Goal: Task Accomplishment & Management: Use online tool/utility

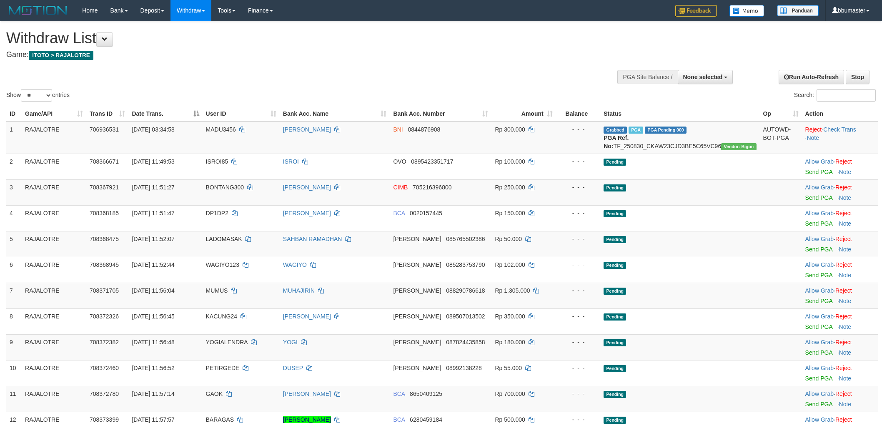
select select
select select "**"
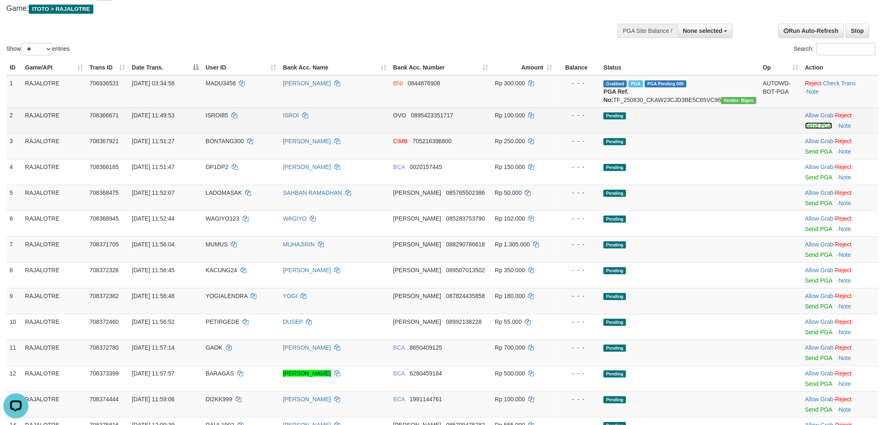
click at [817, 129] on link "Send PGA" at bounding box center [818, 126] width 27 height 7
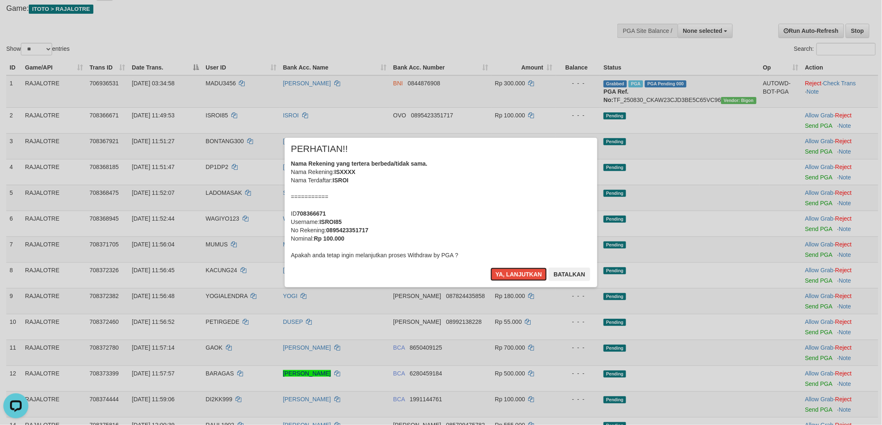
click at [490, 268] on button "Ya, lanjutkan" at bounding box center [518, 274] width 57 height 13
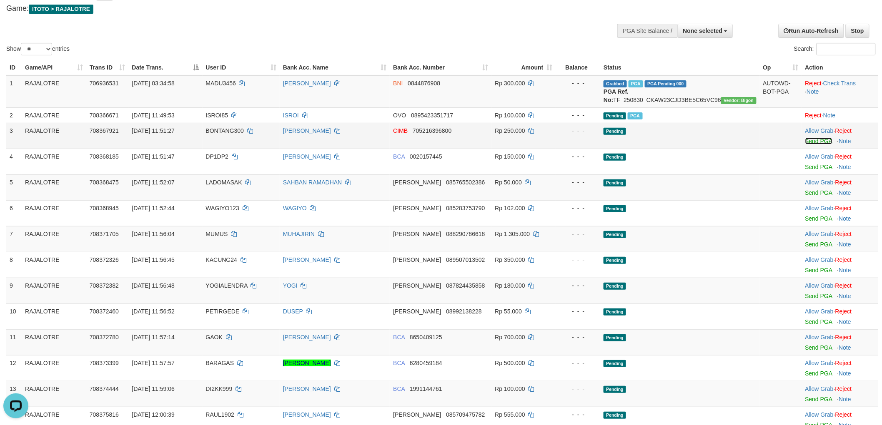
click at [814, 145] on link "Send PGA" at bounding box center [818, 141] width 27 height 7
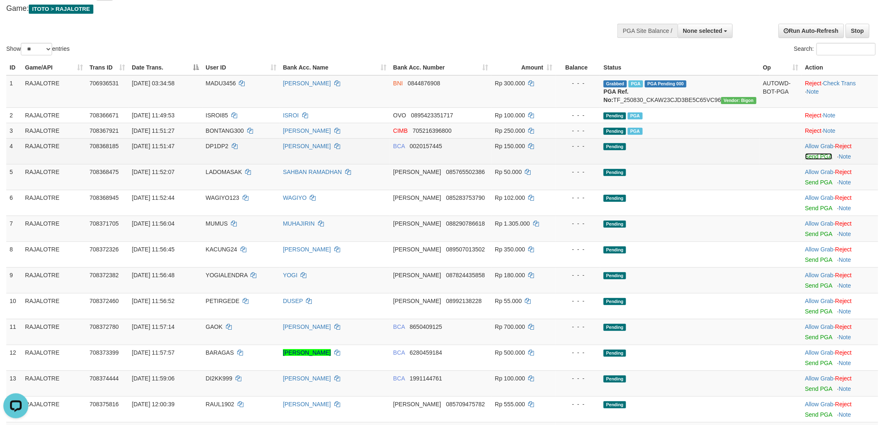
click at [813, 160] on link "Send PGA" at bounding box center [818, 156] width 27 height 7
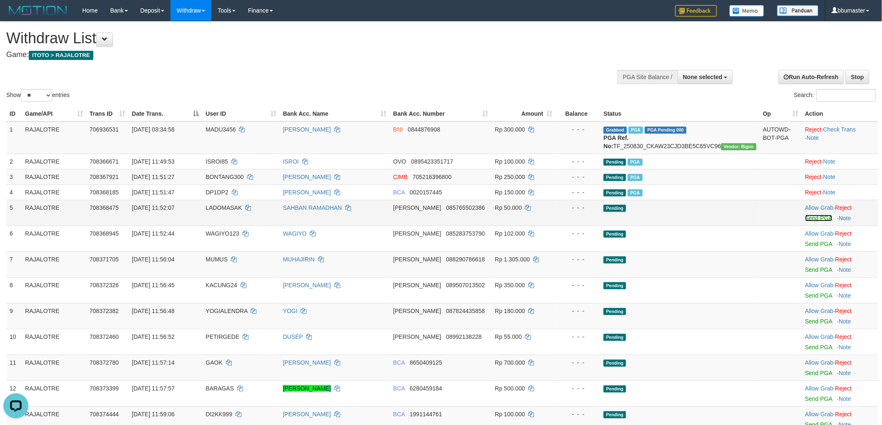
click at [815, 222] on link "Send PGA" at bounding box center [818, 218] width 27 height 7
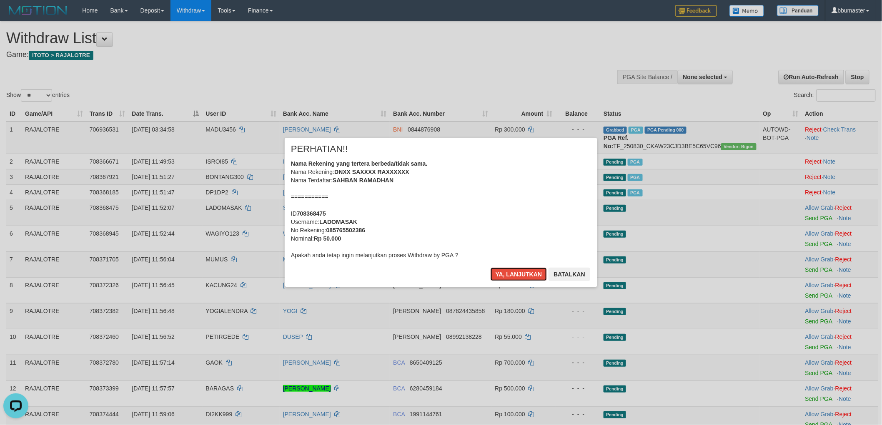
click at [490, 268] on button "Ya, lanjutkan" at bounding box center [518, 274] width 57 height 13
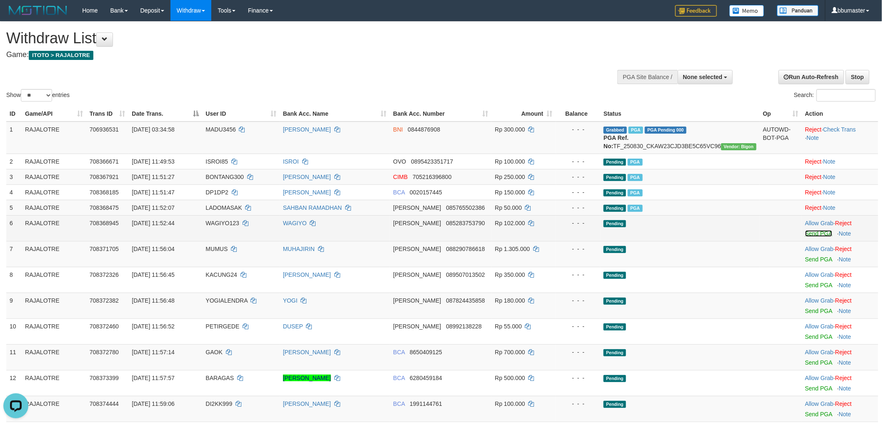
click at [816, 237] on link "Send PGA" at bounding box center [818, 233] width 27 height 7
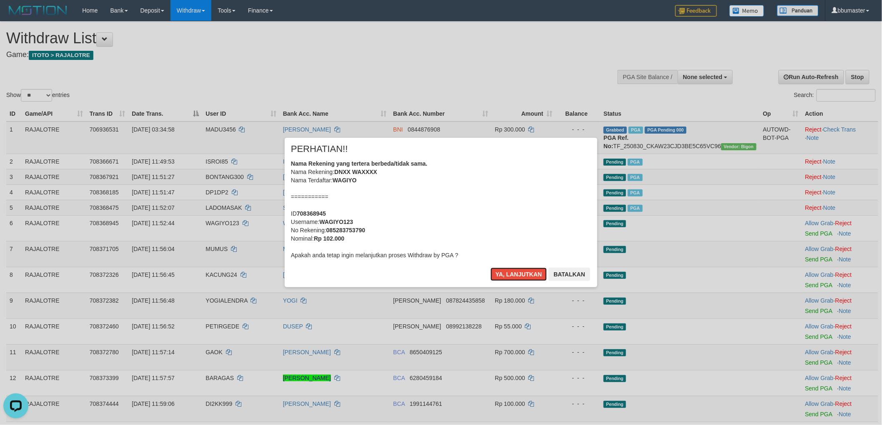
click at [490, 268] on button "Ya, lanjutkan" at bounding box center [518, 274] width 57 height 13
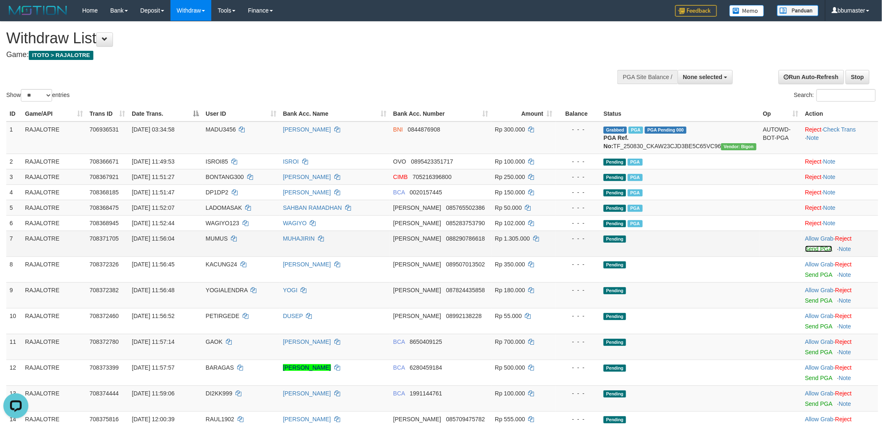
click at [814, 253] on link "Send PGA" at bounding box center [818, 249] width 27 height 7
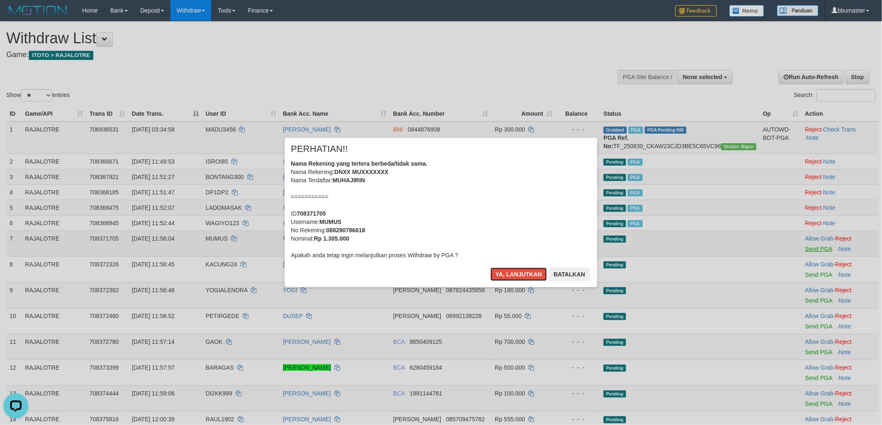
click at [490, 268] on button "Ya, lanjutkan" at bounding box center [518, 274] width 57 height 13
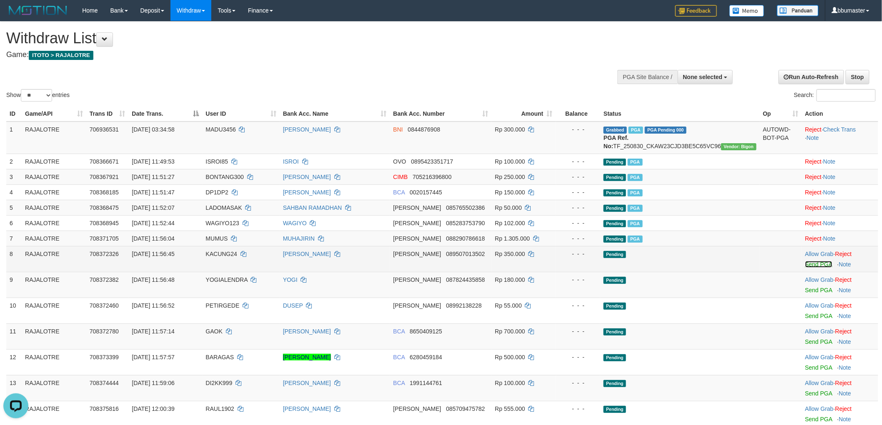
click at [806, 268] on link "Send PGA" at bounding box center [818, 264] width 27 height 7
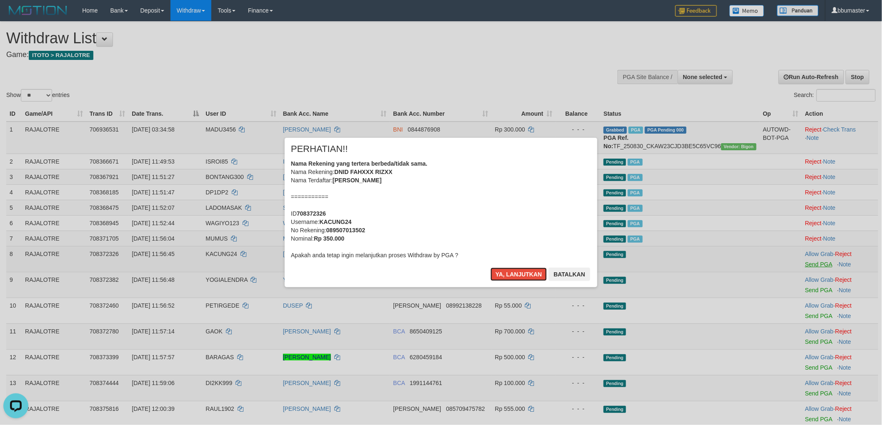
click at [490, 268] on button "Ya, lanjutkan" at bounding box center [518, 274] width 57 height 13
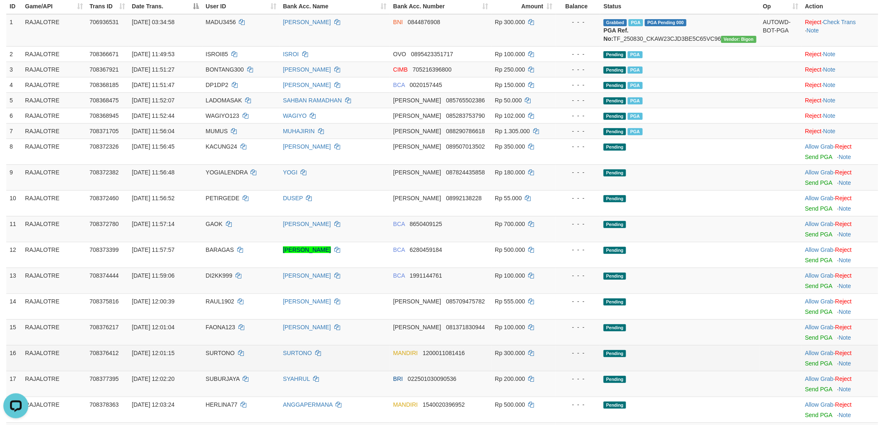
scroll to position [231, 0]
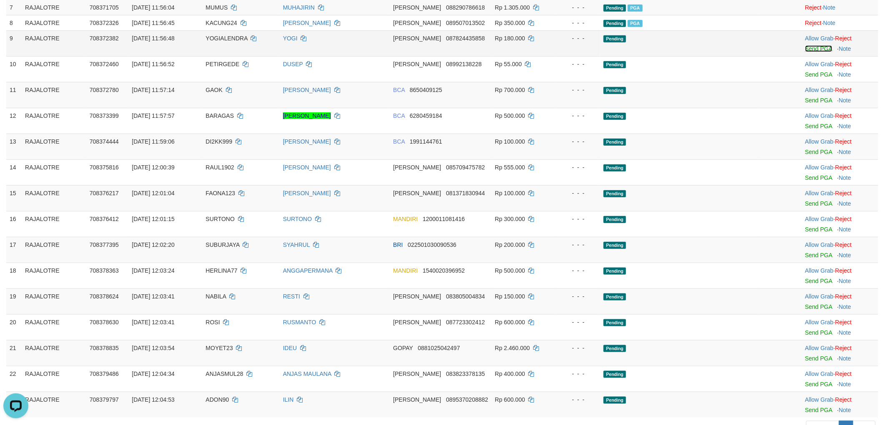
click at [816, 52] on link "Send PGA" at bounding box center [818, 48] width 27 height 7
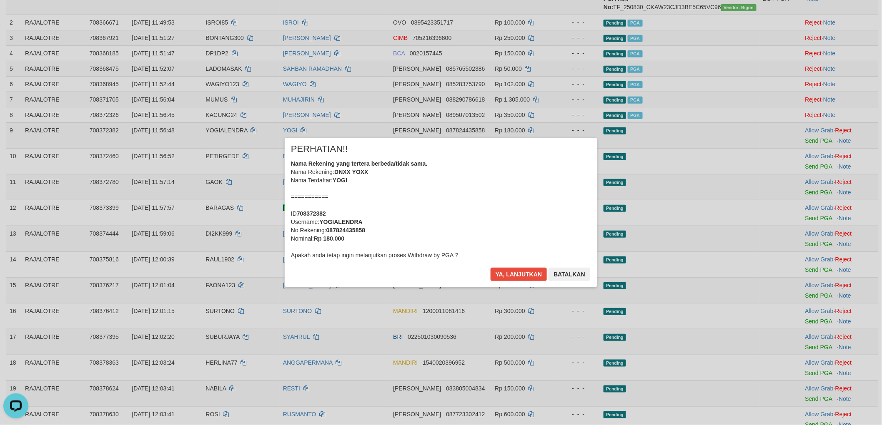
scroll to position [139, 0]
click at [490, 268] on button "Ya, lanjutkan" at bounding box center [518, 274] width 57 height 13
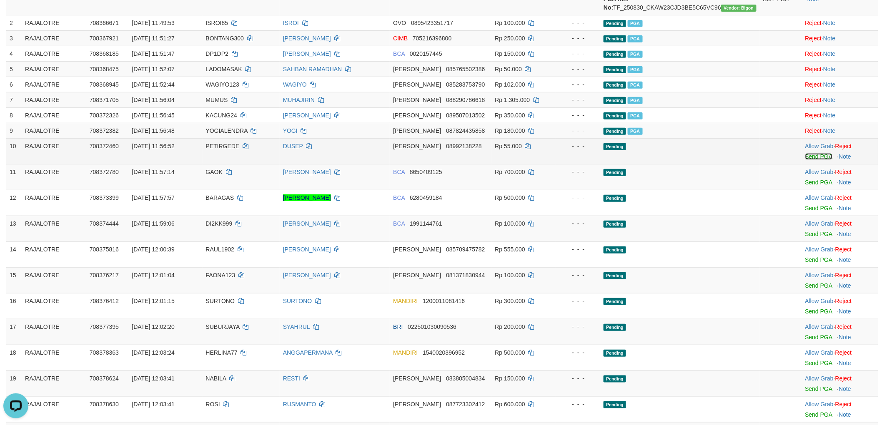
click at [811, 160] on link "Send PGA" at bounding box center [818, 156] width 27 height 7
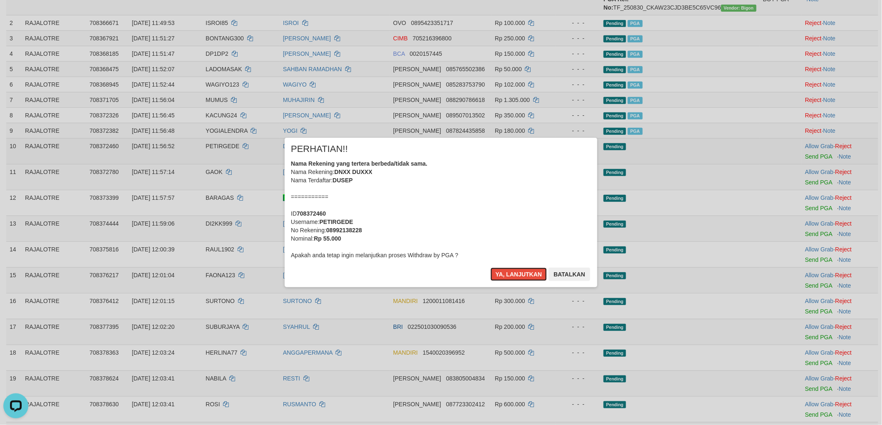
click at [490, 268] on button "Ya, lanjutkan" at bounding box center [518, 274] width 57 height 13
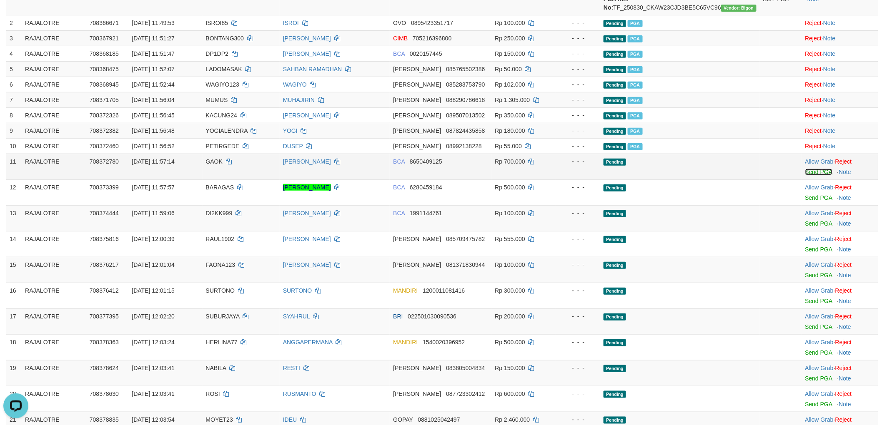
click at [811, 175] on link "Send PGA" at bounding box center [818, 172] width 27 height 7
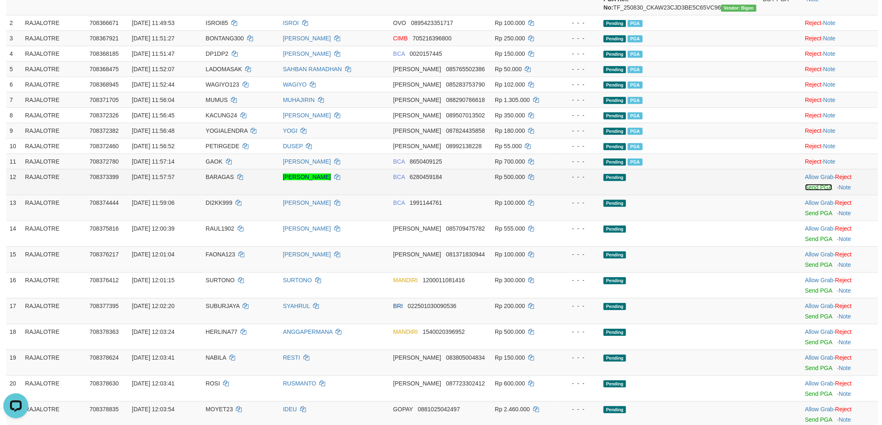
click at [814, 191] on link "Send PGA" at bounding box center [818, 187] width 27 height 7
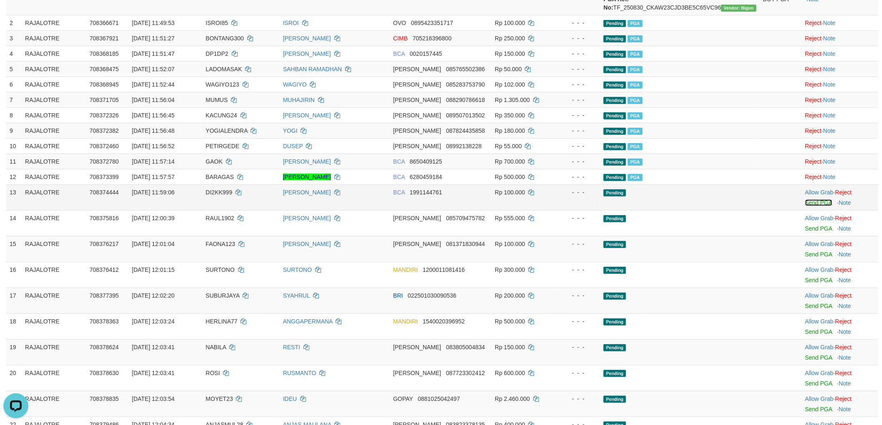
click at [815, 206] on link "Send PGA" at bounding box center [818, 203] width 27 height 7
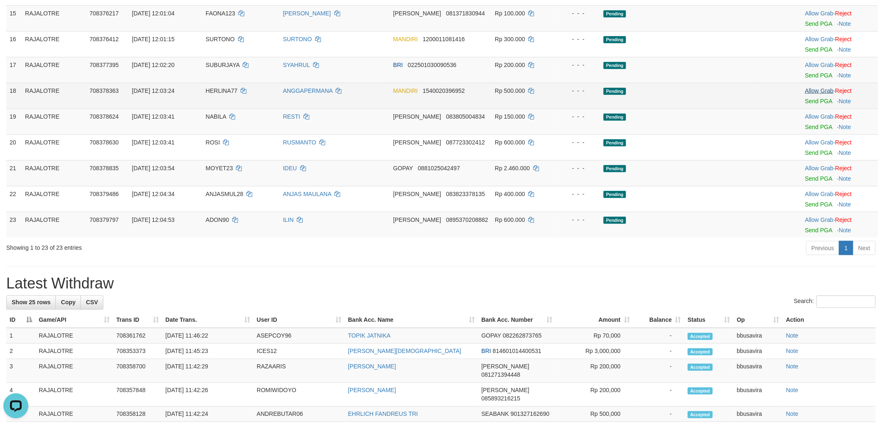
scroll to position [278, 0]
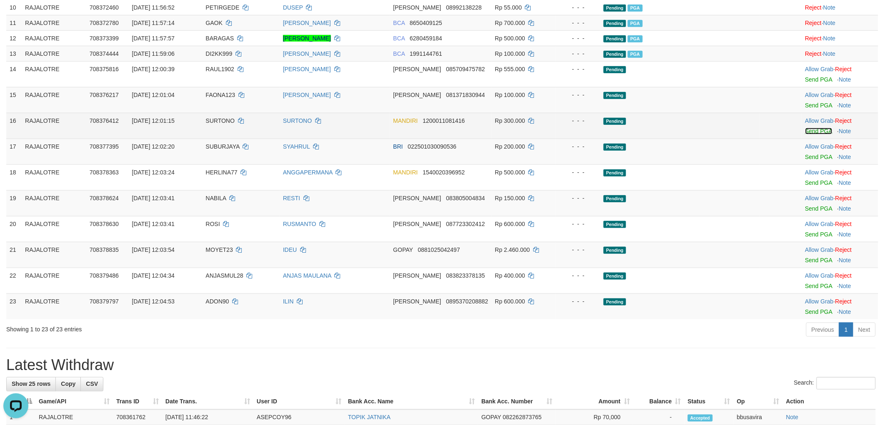
click at [819, 135] on link "Send PGA" at bounding box center [818, 131] width 27 height 7
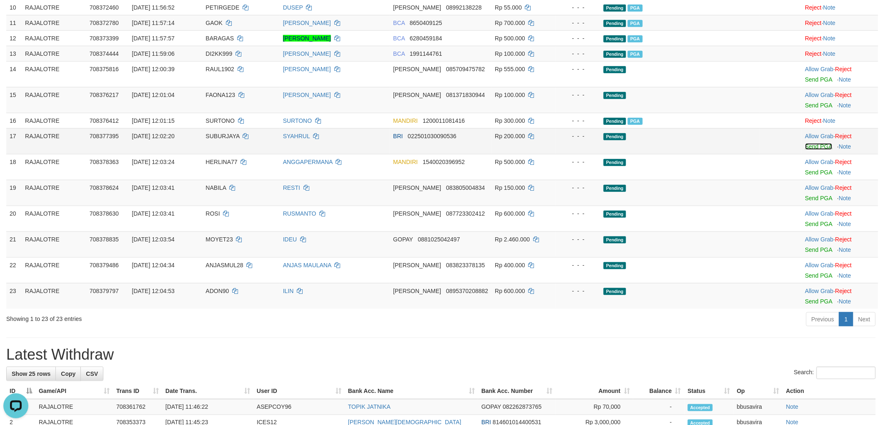
click at [810, 150] on link "Send PGA" at bounding box center [818, 146] width 27 height 7
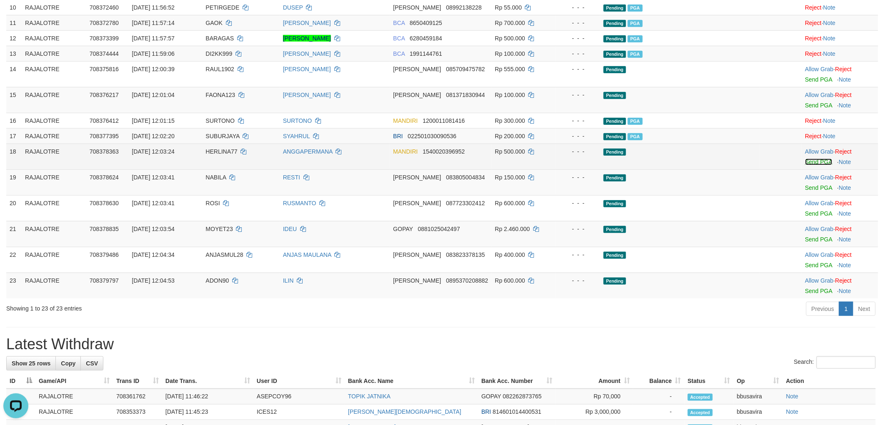
click at [810, 165] on link "Send PGA" at bounding box center [818, 162] width 27 height 7
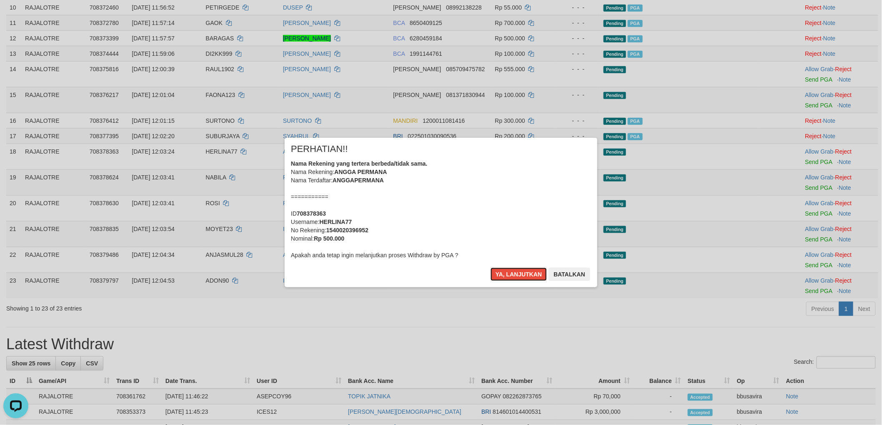
click at [490, 268] on button "Ya, lanjutkan" at bounding box center [518, 274] width 57 height 13
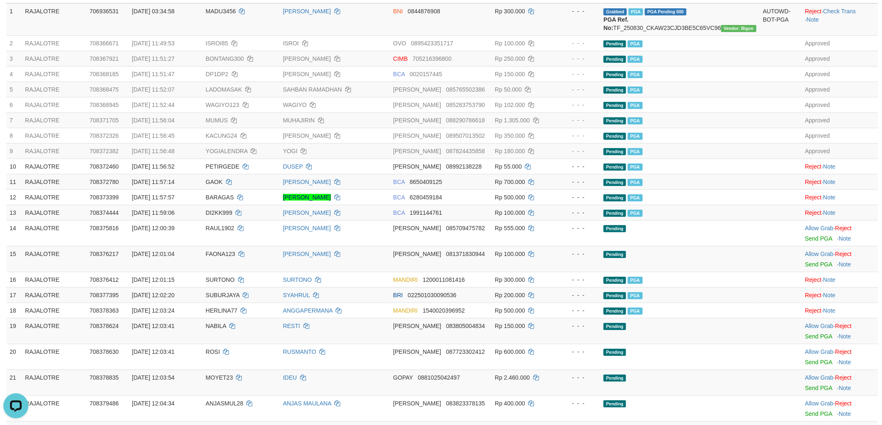
scroll to position [46, 0]
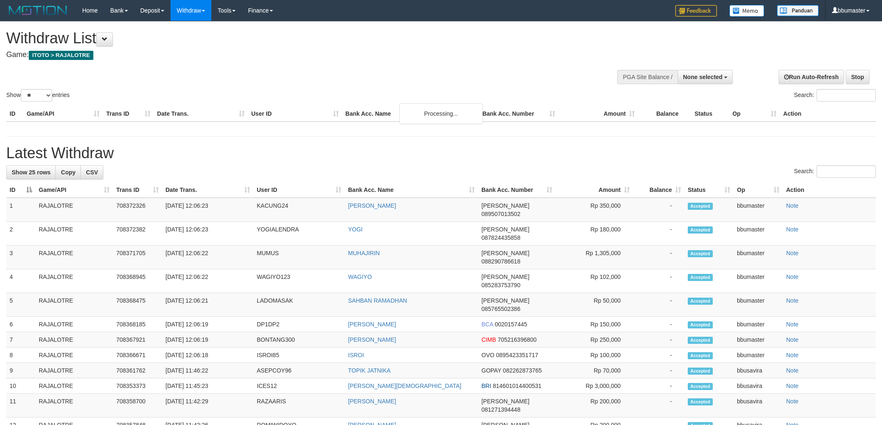
select select
select select "**"
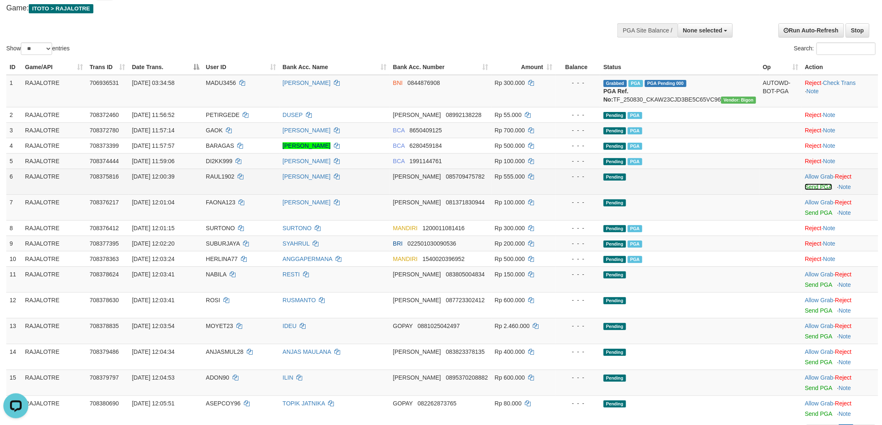
click at [818, 190] on link "Send PGA" at bounding box center [818, 187] width 27 height 7
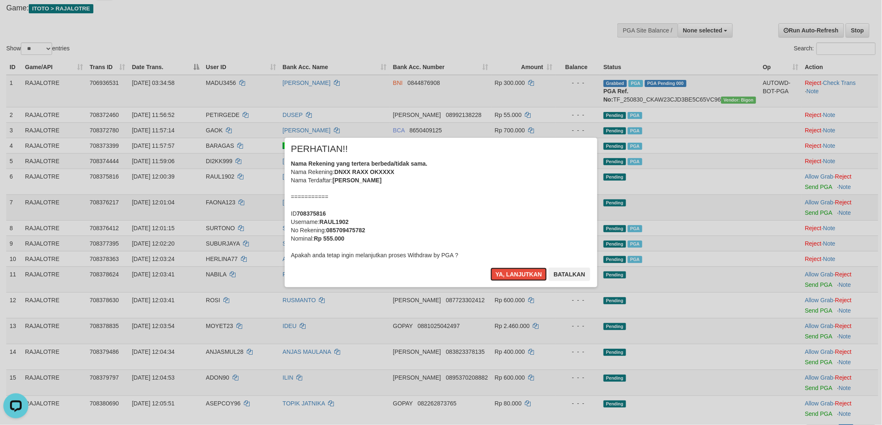
click at [490, 268] on button "Ya, lanjutkan" at bounding box center [518, 274] width 57 height 13
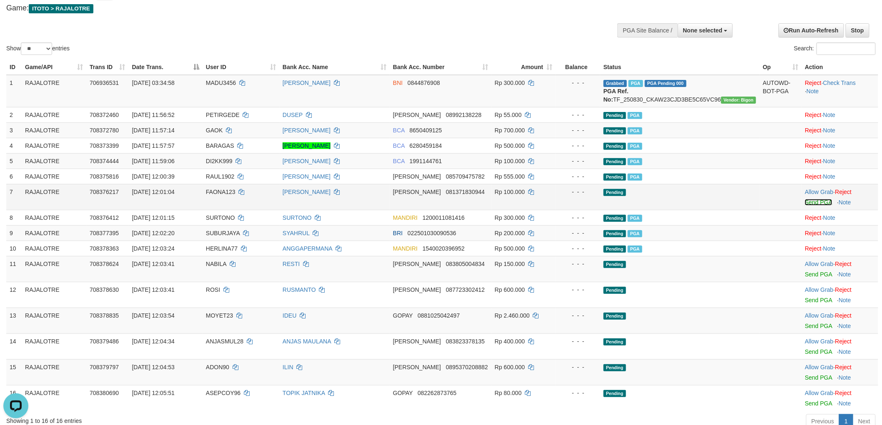
click at [812, 206] on link "Send PGA" at bounding box center [818, 202] width 27 height 7
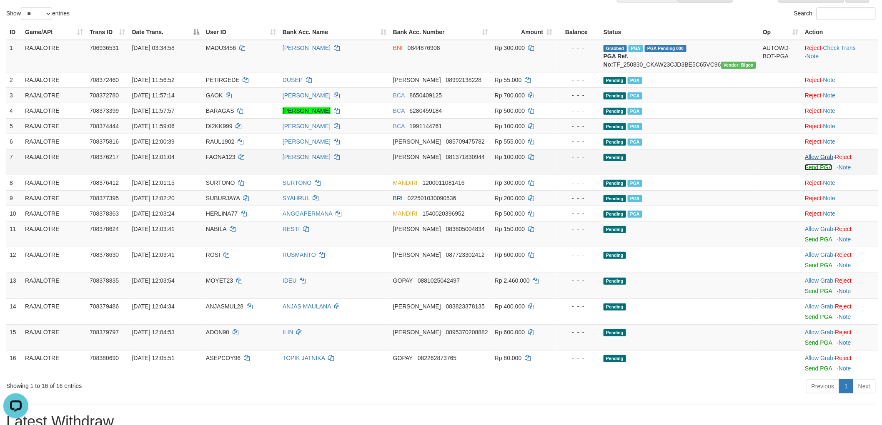
scroll to position [139, 0]
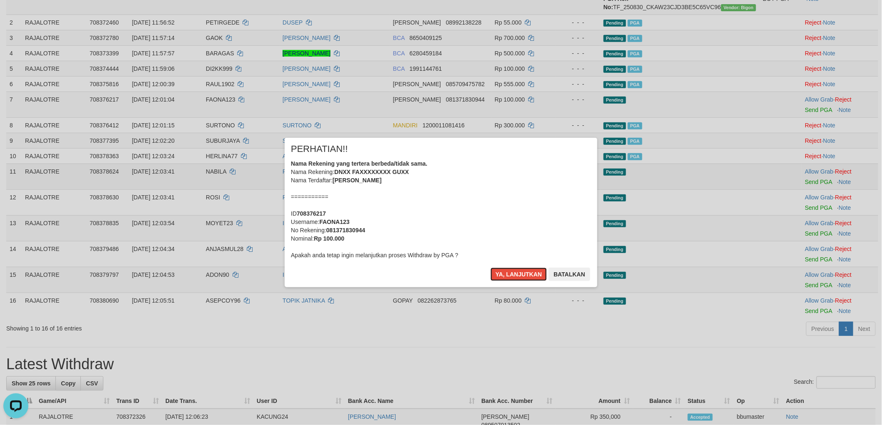
click at [490, 268] on button "Ya, lanjutkan" at bounding box center [518, 274] width 57 height 13
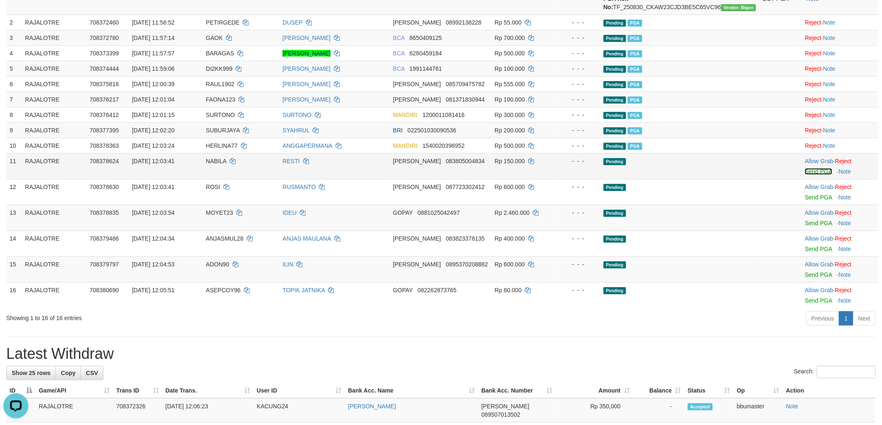
click at [813, 175] on link "Send PGA" at bounding box center [818, 171] width 27 height 7
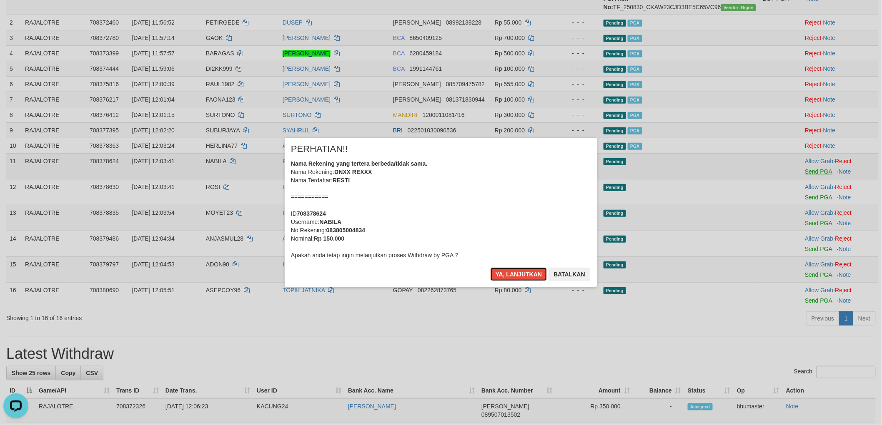
click at [490, 268] on button "Ya, lanjutkan" at bounding box center [518, 274] width 57 height 13
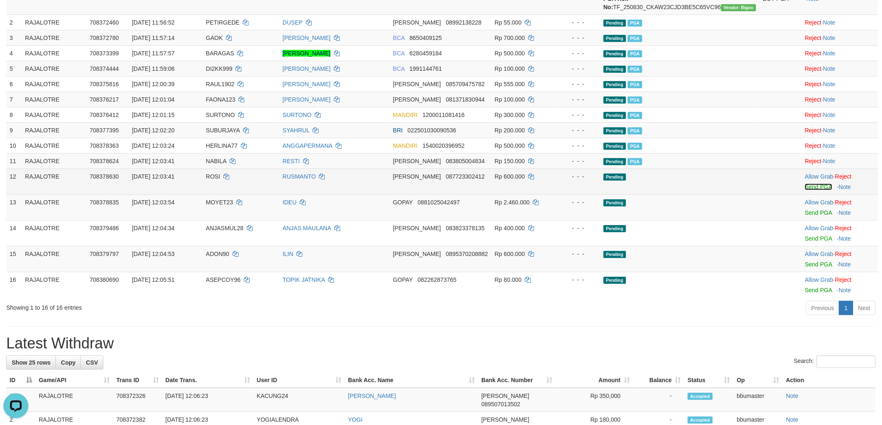
click at [806, 190] on link "Send PGA" at bounding box center [818, 187] width 27 height 7
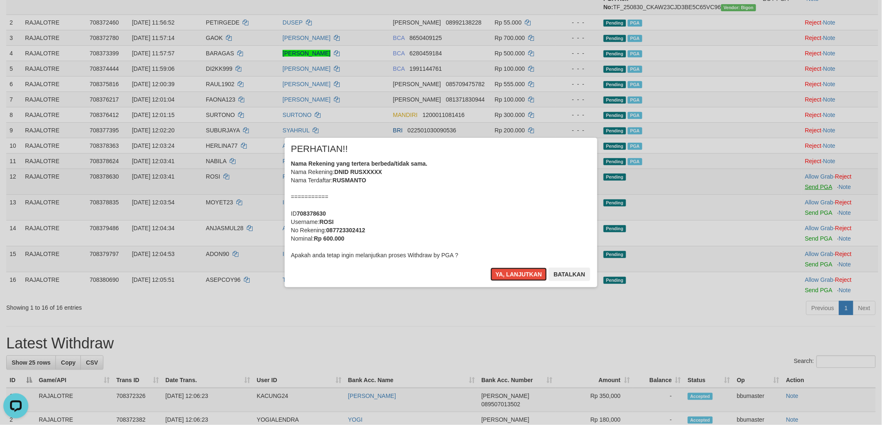
click at [490, 268] on button "Ya, lanjutkan" at bounding box center [518, 274] width 57 height 13
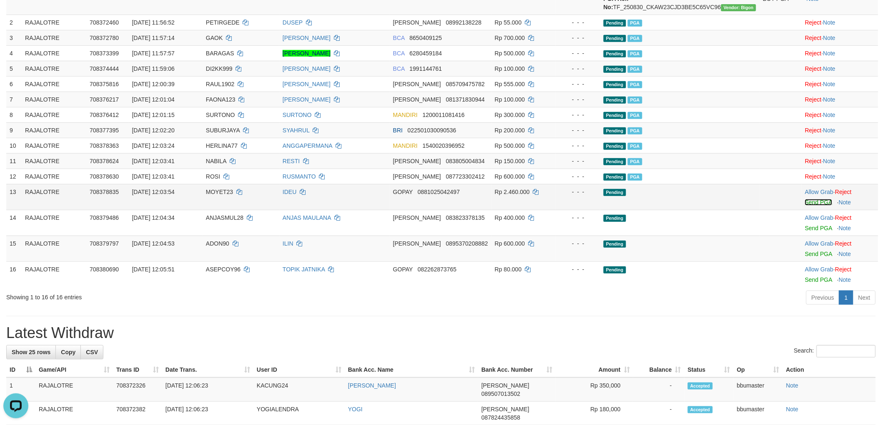
click at [810, 206] on link "Send PGA" at bounding box center [818, 202] width 27 height 7
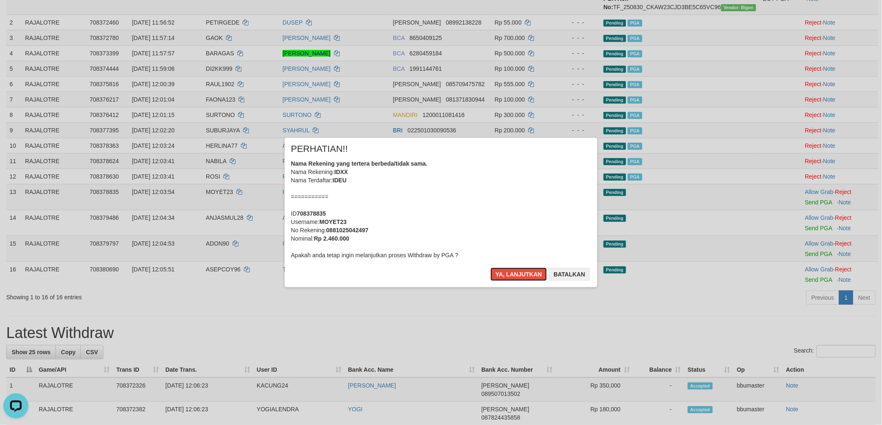
click at [490, 268] on button "Ya, lanjutkan" at bounding box center [518, 274] width 57 height 13
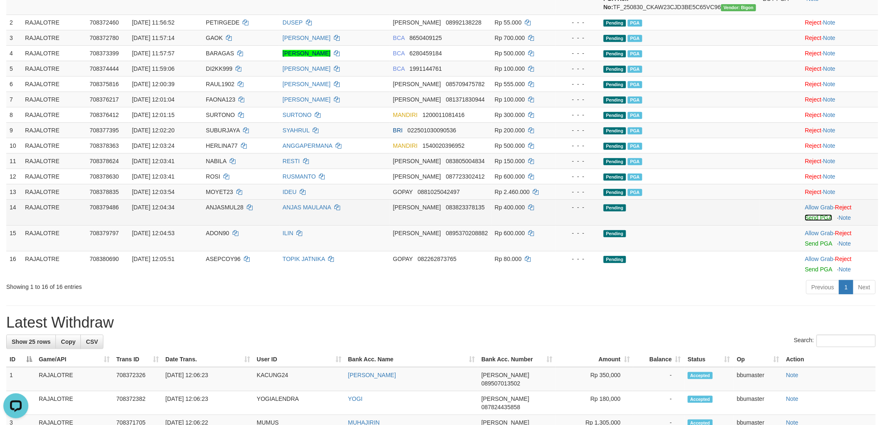
click at [818, 221] on link "Send PGA" at bounding box center [818, 218] width 27 height 7
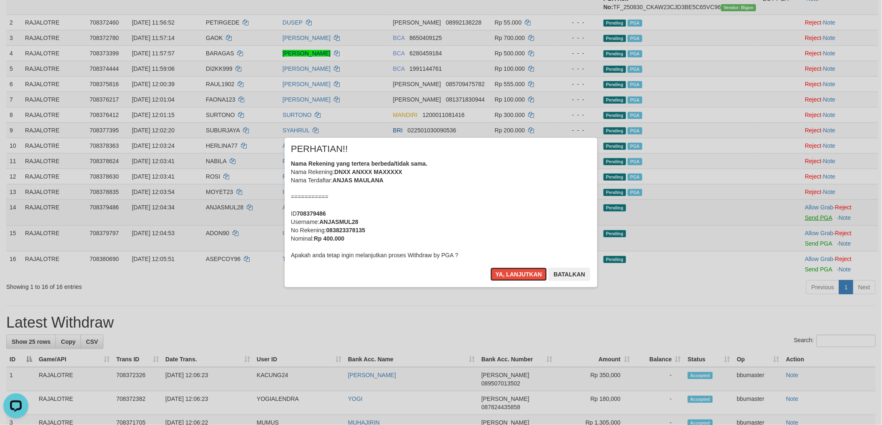
click at [490, 268] on button "Ya, lanjutkan" at bounding box center [518, 274] width 57 height 13
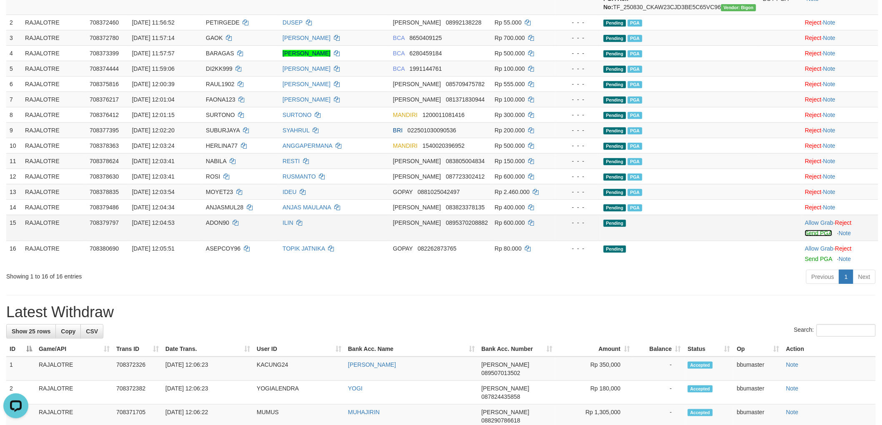
click at [815, 237] on link "Send PGA" at bounding box center [818, 233] width 27 height 7
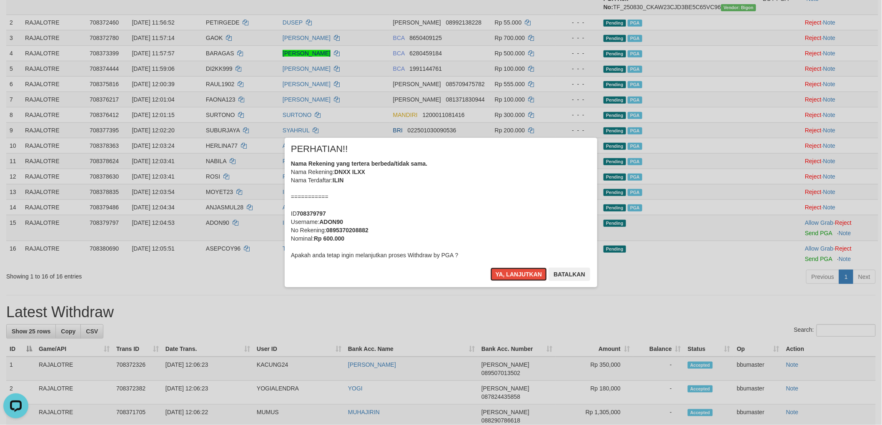
click at [490, 268] on button "Ya, lanjutkan" at bounding box center [518, 274] width 57 height 13
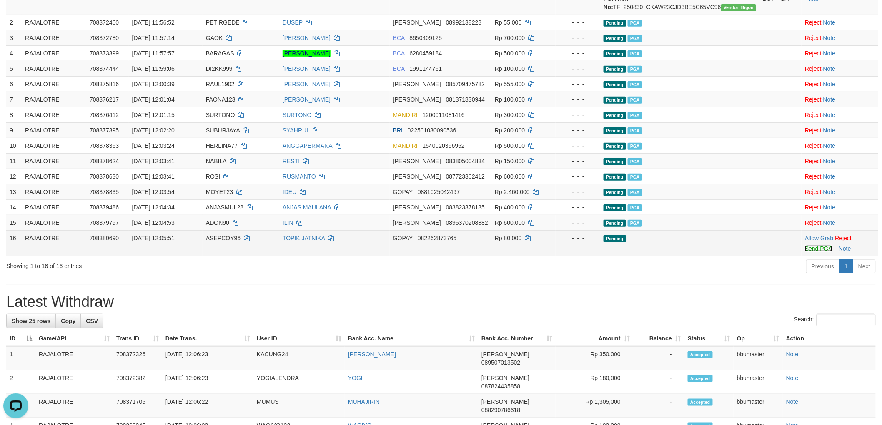
click at [813, 252] on link "Send PGA" at bounding box center [818, 248] width 27 height 7
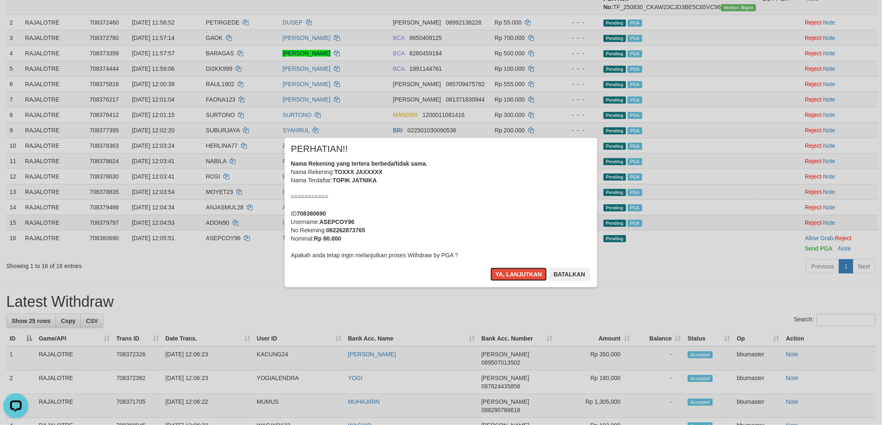
click at [490, 268] on button "Ya, lanjutkan" at bounding box center [518, 274] width 57 height 13
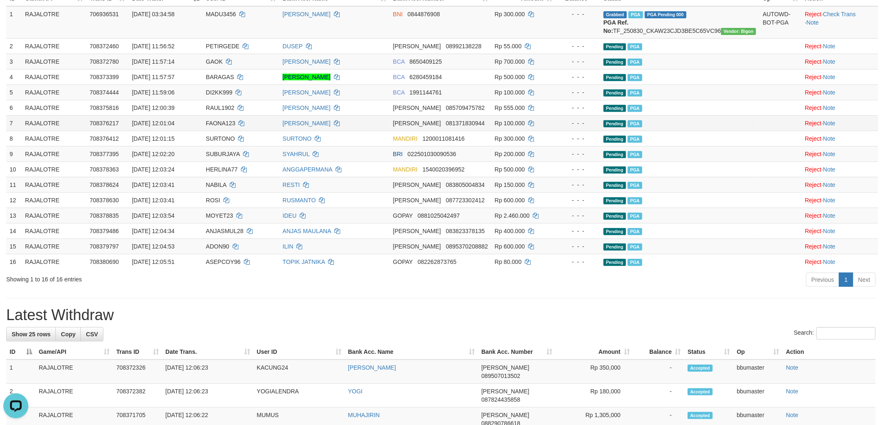
scroll to position [231, 0]
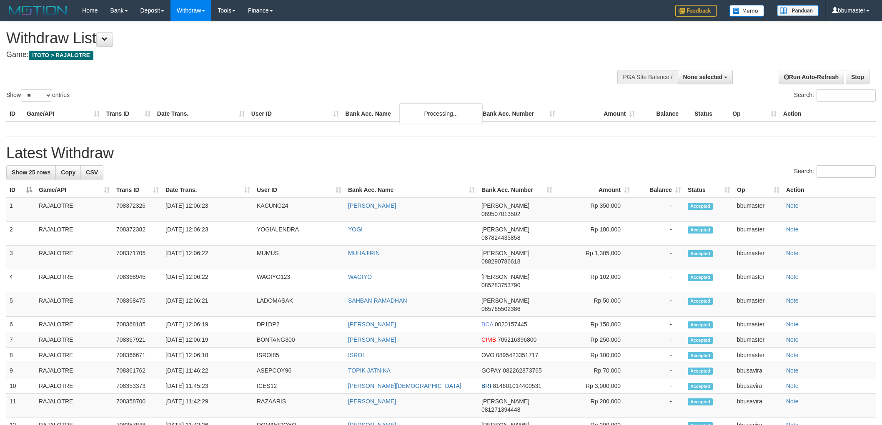
select select
select select "**"
select select
select select "**"
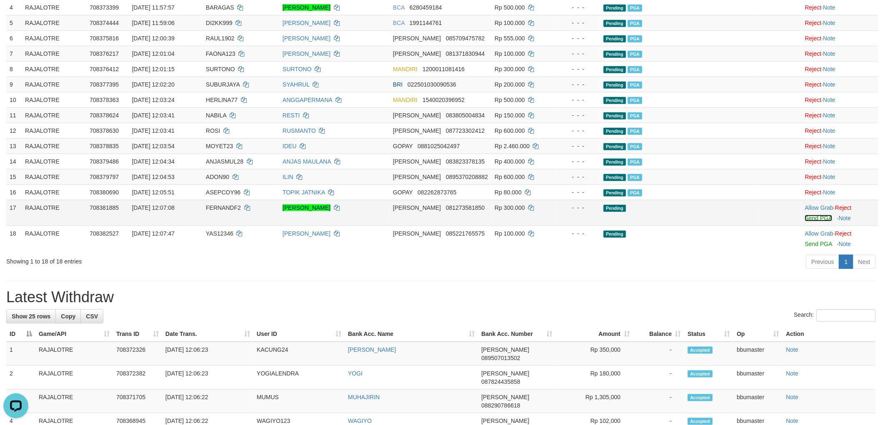
click at [817, 222] on link "Send PGA" at bounding box center [818, 218] width 27 height 7
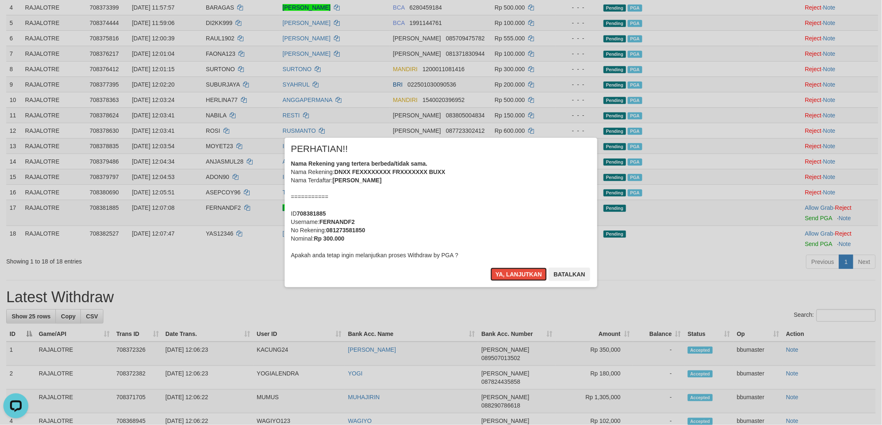
click at [490, 268] on button "Ya, lanjutkan" at bounding box center [518, 274] width 57 height 13
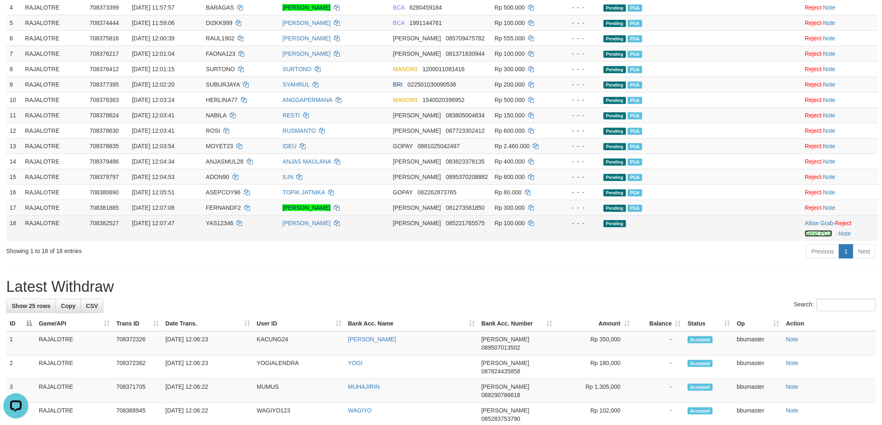
click at [810, 237] on link "Send PGA" at bounding box center [818, 233] width 27 height 7
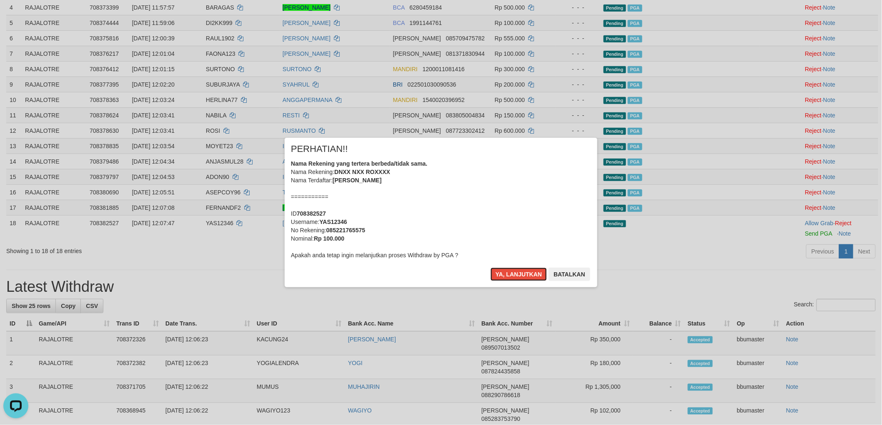
click at [453, 186] on div "Nama Rekening yang tertera berbeda/tidak sama. Nama Rekening: DNXX NXX ROXXXX N…" at bounding box center [441, 210] width 300 height 100
click at [490, 268] on button "Ya, lanjutkan" at bounding box center [518, 274] width 57 height 13
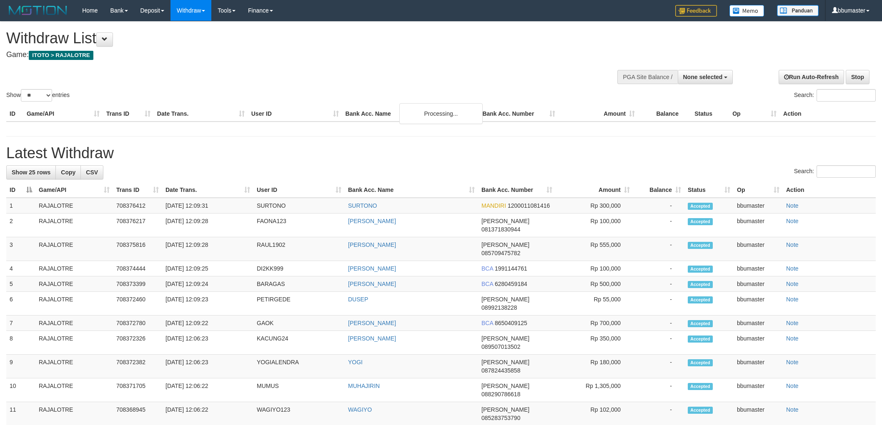
select select
select select "**"
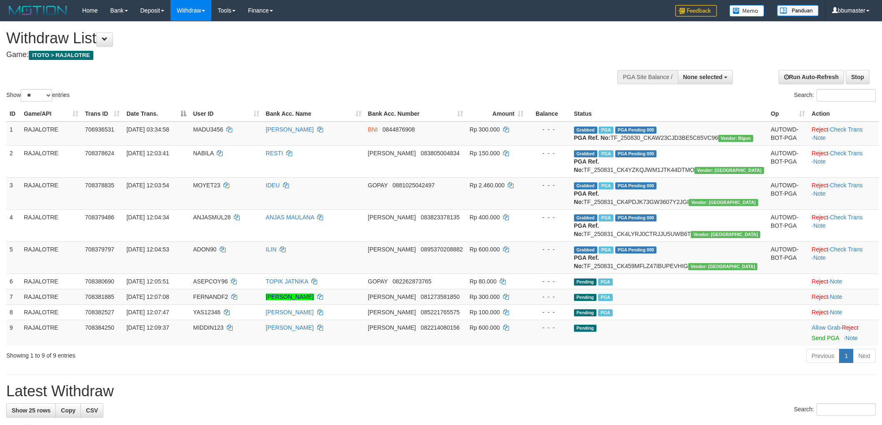
select select
select select "**"
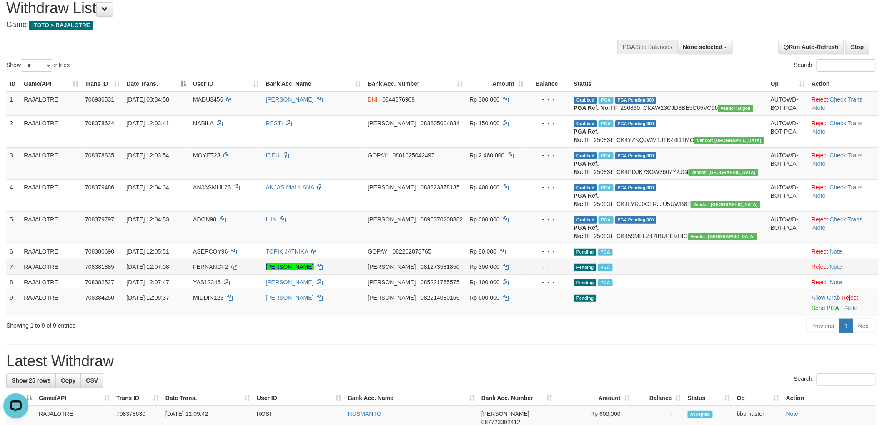
scroll to position [139, 0]
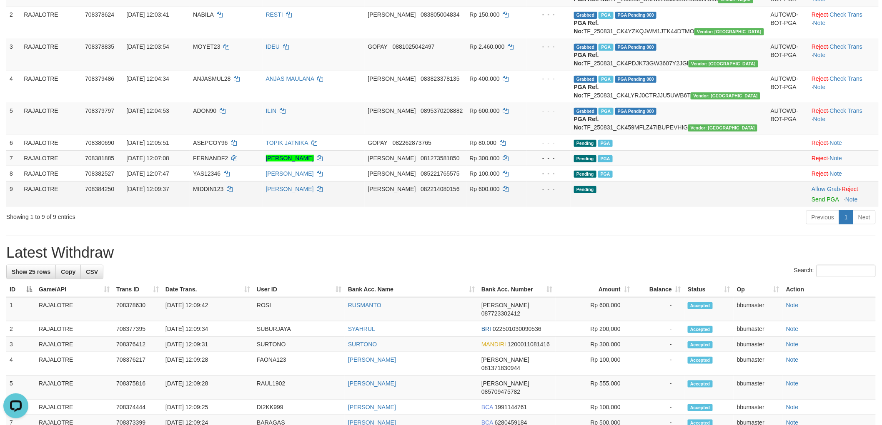
click at [811, 195] on div at bounding box center [843, 194] width 64 height 2
click at [811, 203] on link "Send PGA" at bounding box center [824, 199] width 27 height 7
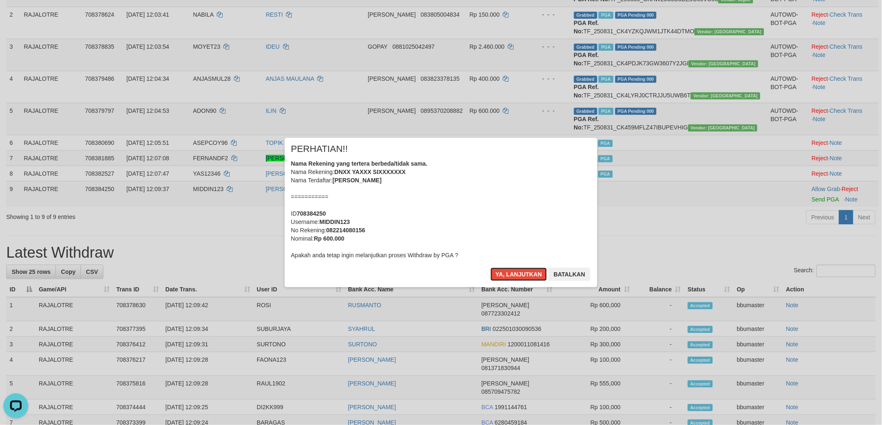
click at [490, 268] on button "Ya, lanjutkan" at bounding box center [518, 274] width 57 height 13
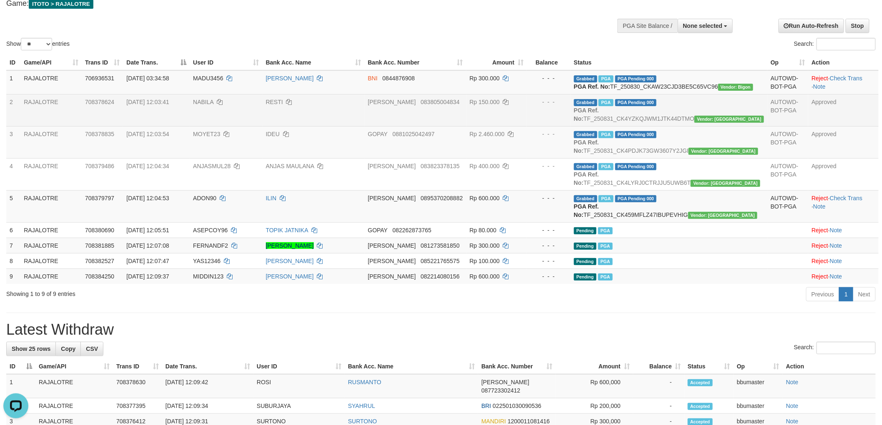
scroll to position [0, 0]
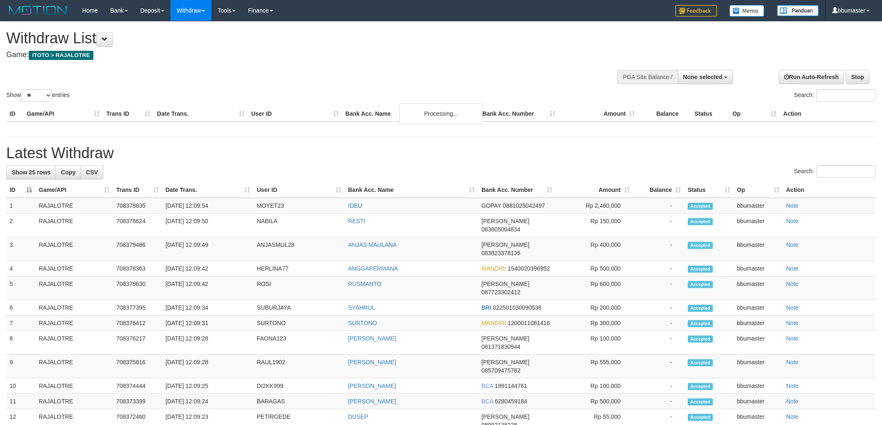
select select
select select "**"
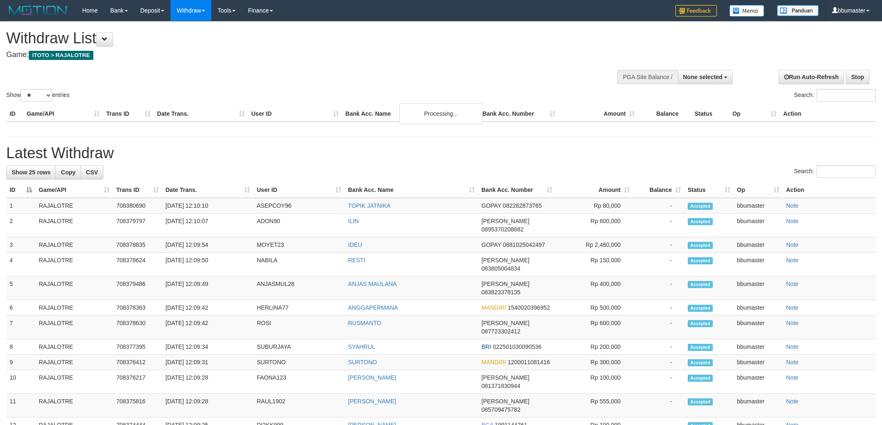
select select
select select "**"
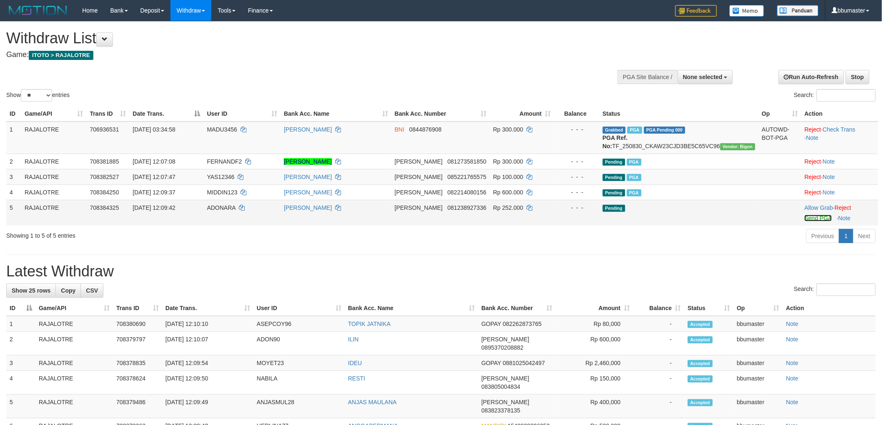
click at [809, 222] on link "Send PGA" at bounding box center [817, 218] width 27 height 7
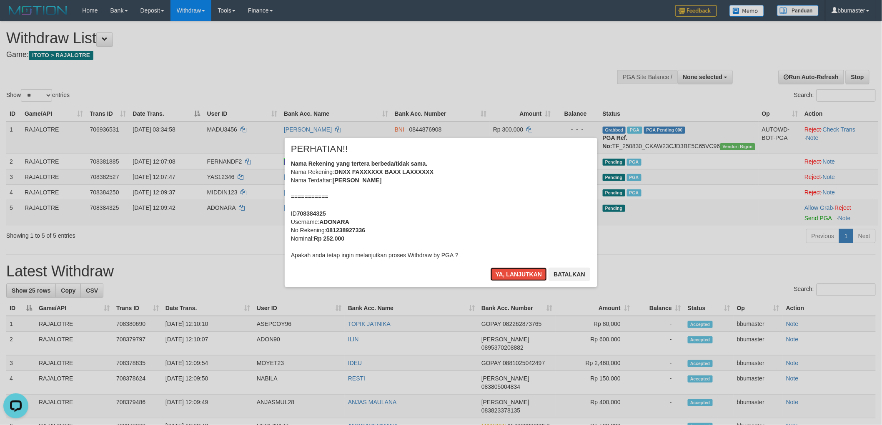
click at [560, 223] on div "Nama Rekening yang tertera berbeda/tidak sama. Nama Rekening: DNXX FAXXXXXX BAX…" at bounding box center [441, 210] width 300 height 100
click at [490, 268] on button "Ya, lanjutkan" at bounding box center [518, 274] width 57 height 13
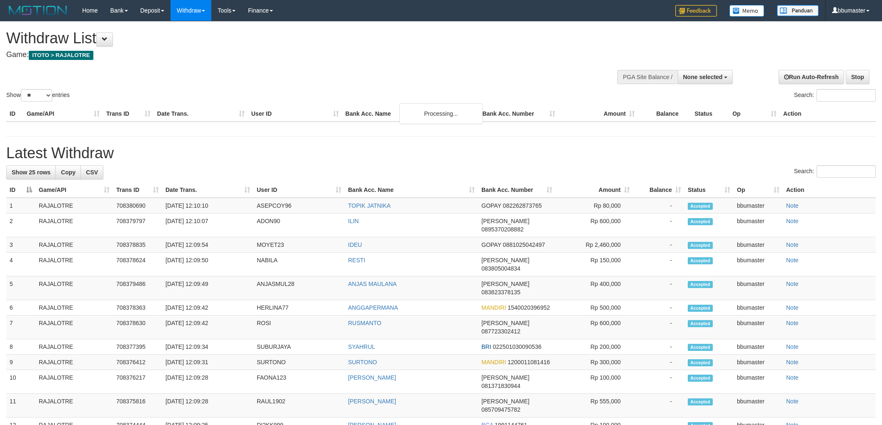
select select
select select "**"
select select
select select "**"
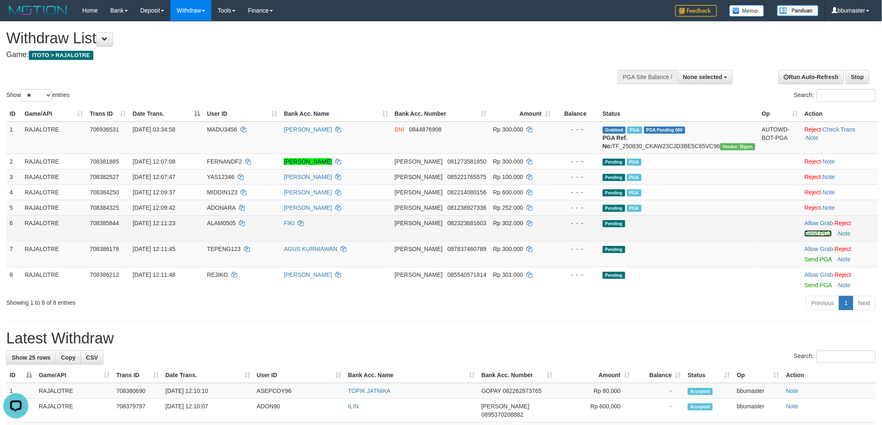
click at [813, 237] on link "Send PGA" at bounding box center [817, 233] width 27 height 7
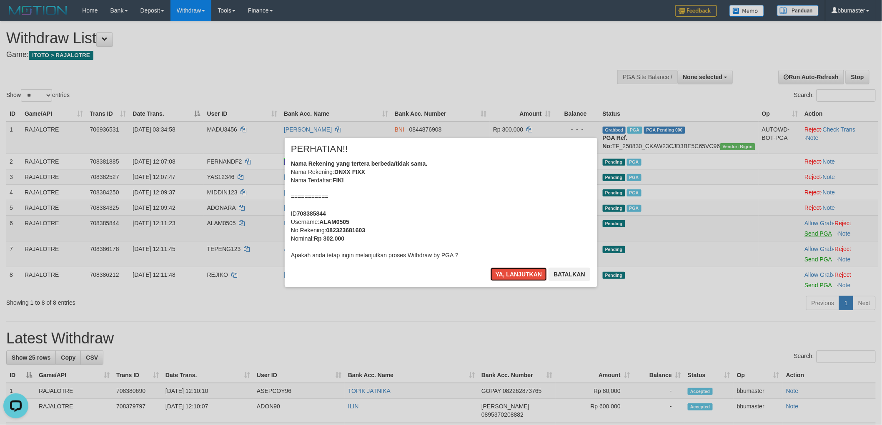
click at [490, 268] on button "Ya, lanjutkan" at bounding box center [518, 274] width 57 height 13
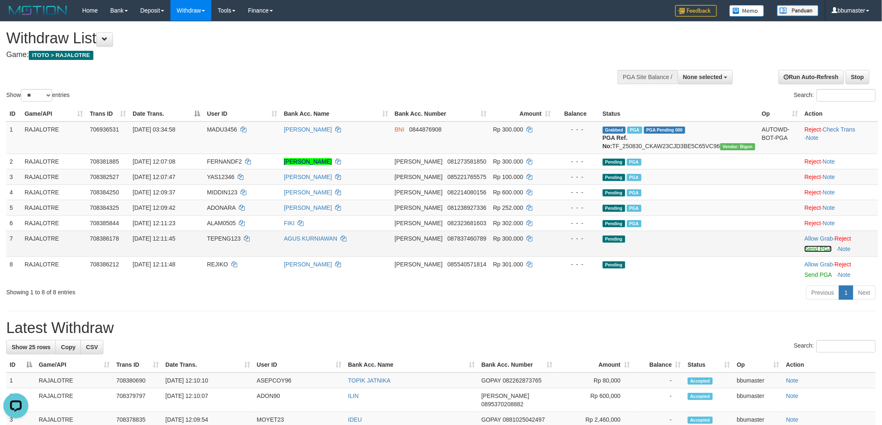
click at [813, 253] on link "Send PGA" at bounding box center [817, 249] width 27 height 7
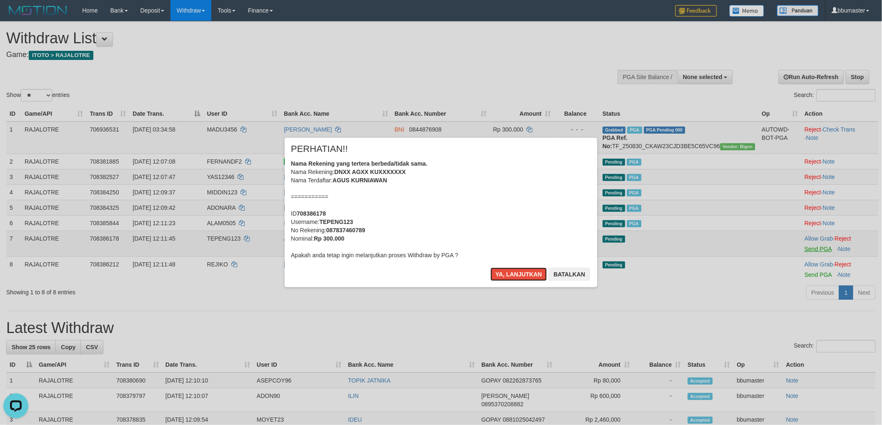
click at [490, 268] on button "Ya, lanjutkan" at bounding box center [518, 274] width 57 height 13
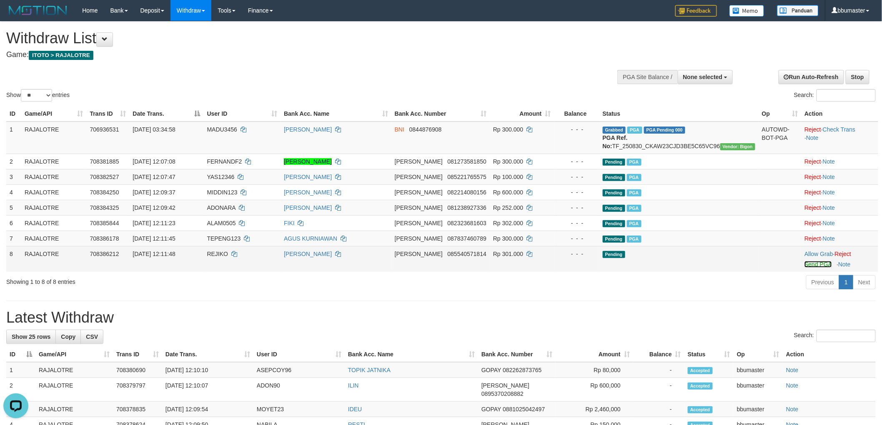
click at [814, 268] on link "Send PGA" at bounding box center [817, 264] width 27 height 7
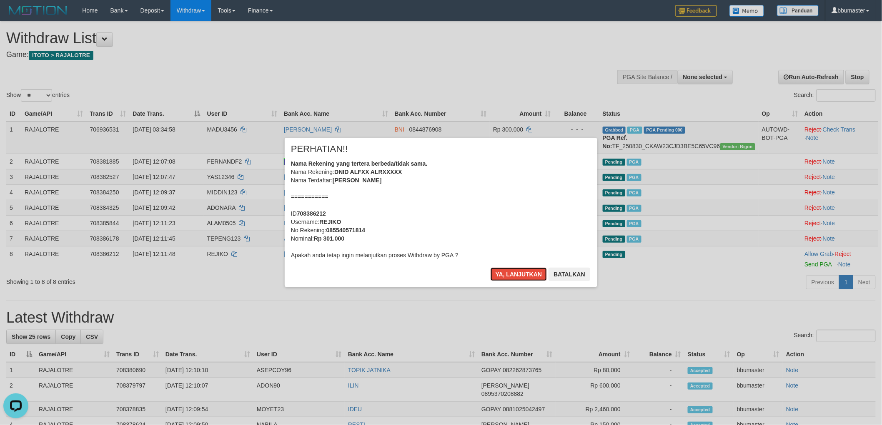
click at [490, 268] on button "Ya, lanjutkan" at bounding box center [518, 274] width 57 height 13
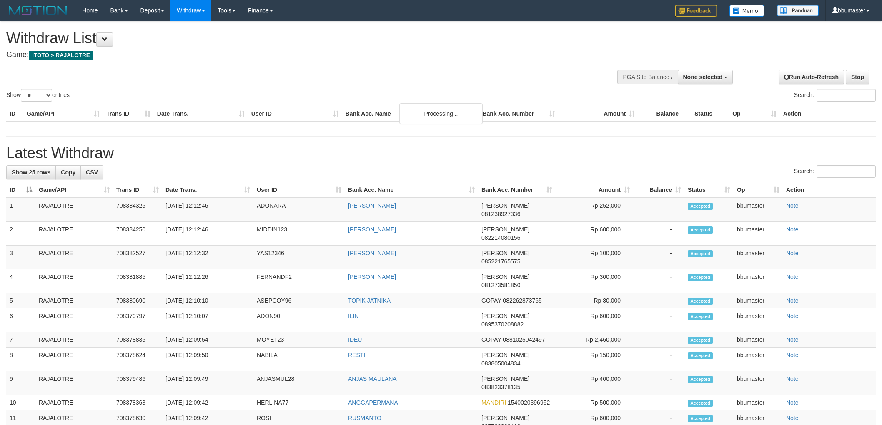
select select
select select "**"
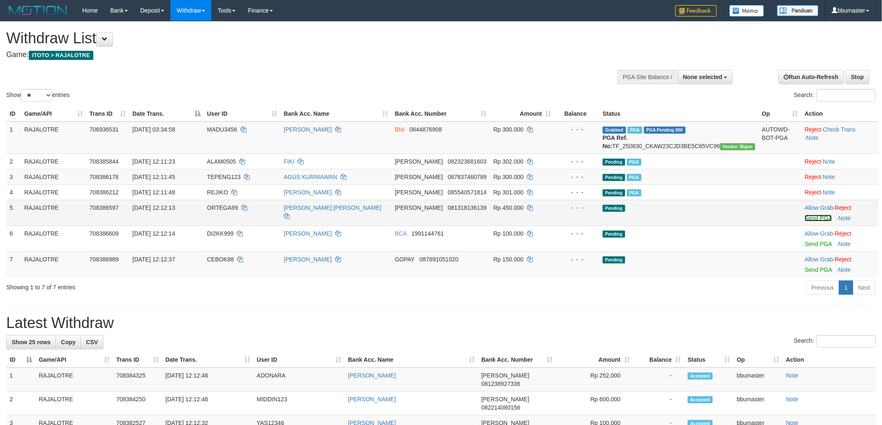
click at [811, 222] on link "Send PGA" at bounding box center [818, 218] width 27 height 7
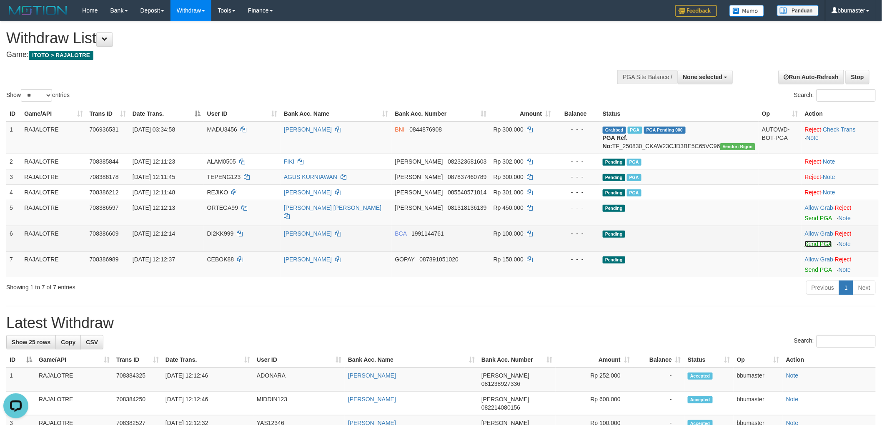
click at [813, 248] on link "Send PGA" at bounding box center [818, 244] width 27 height 7
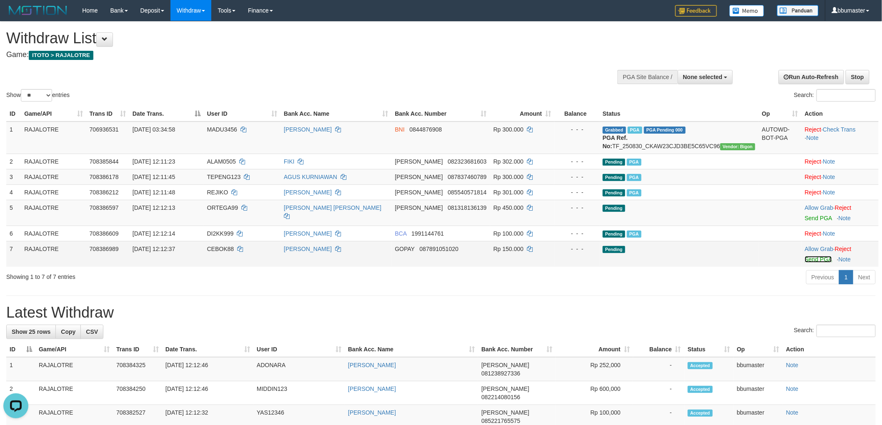
click at [808, 263] on link "Send PGA" at bounding box center [818, 259] width 27 height 7
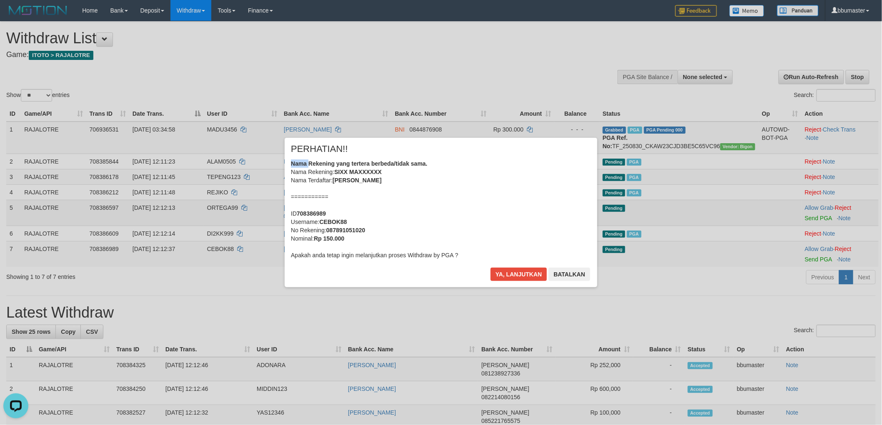
click at [235, 217] on div "× PERHATIAN!! Nama Rekening yang tertera berbeda/tidak sama. Nama Rekening: SIX…" at bounding box center [441, 212] width 488 height 149
copy b "Nama"
click at [443, 218] on div "Nama Rekening yang tertera berbeda/tidak sama. Nama Rekening: SIXX MAXXXXXX Nam…" at bounding box center [441, 210] width 300 height 100
click at [490, 268] on button "Ya, lanjutkan" at bounding box center [518, 274] width 57 height 13
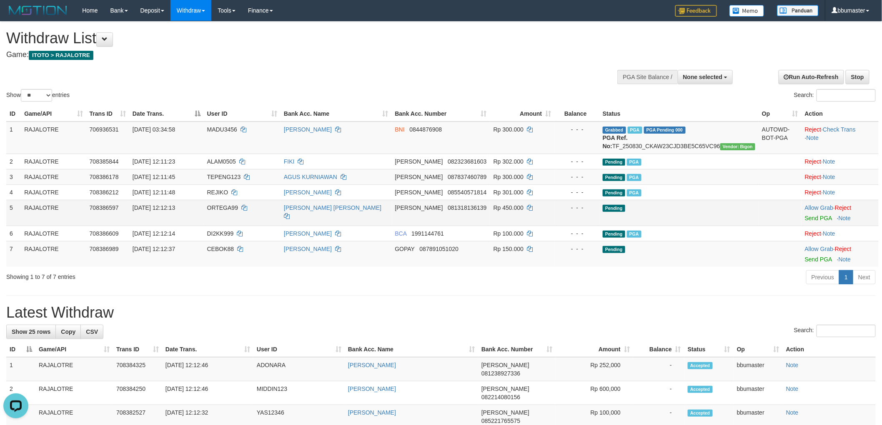
click at [238, 211] on td "ORTEGA99" at bounding box center [242, 213] width 77 height 26
copy td "ORTEGA99"
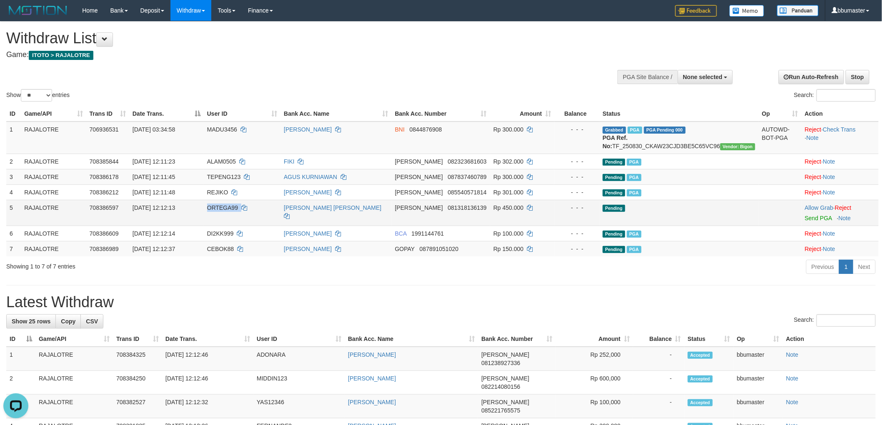
click at [225, 211] on span "ORTEGA99" at bounding box center [222, 208] width 31 height 7
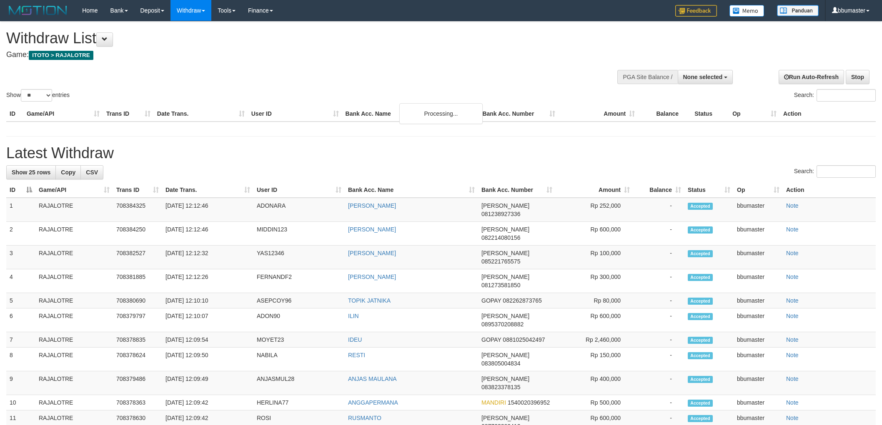
select select
select select "**"
select select
select select "**"
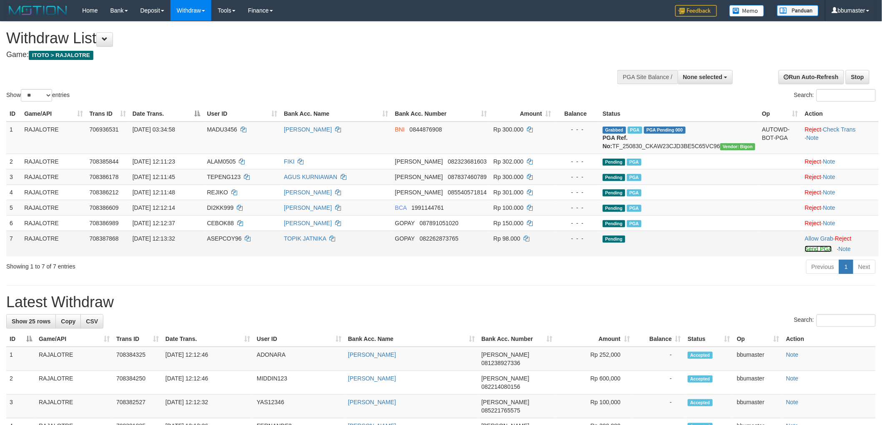
click at [818, 253] on link "Send PGA" at bounding box center [818, 249] width 27 height 7
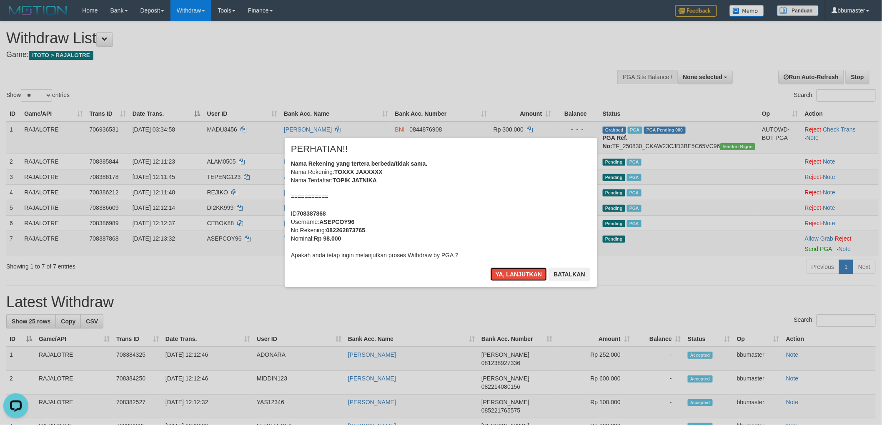
click at [490, 268] on button "Ya, lanjutkan" at bounding box center [518, 274] width 57 height 13
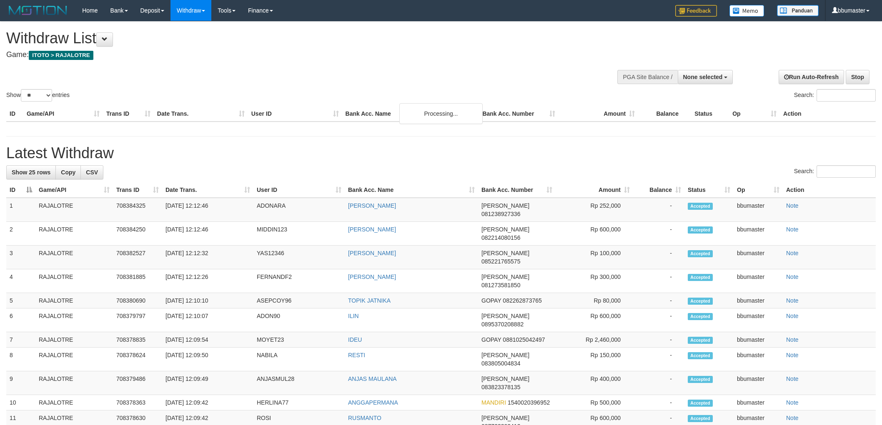
select select
select select "**"
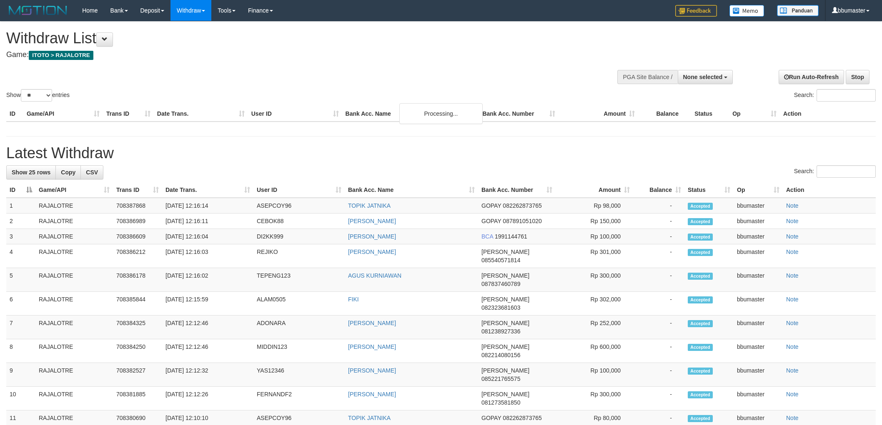
select select
select select "**"
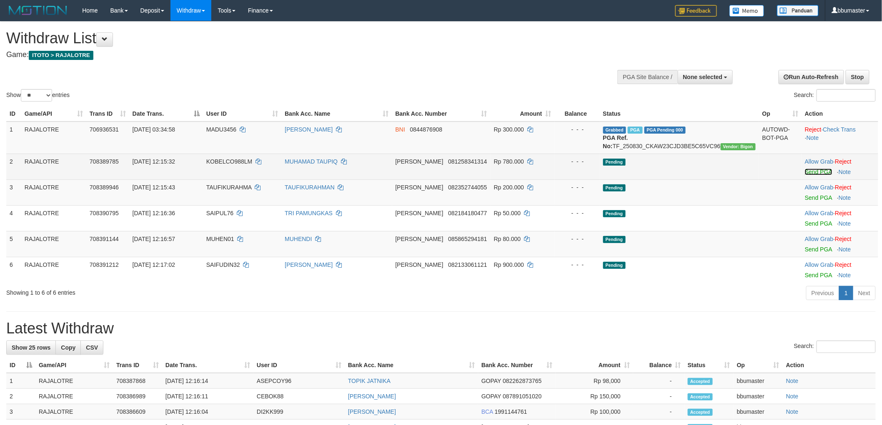
click at [821, 175] on link "Send PGA" at bounding box center [818, 172] width 27 height 7
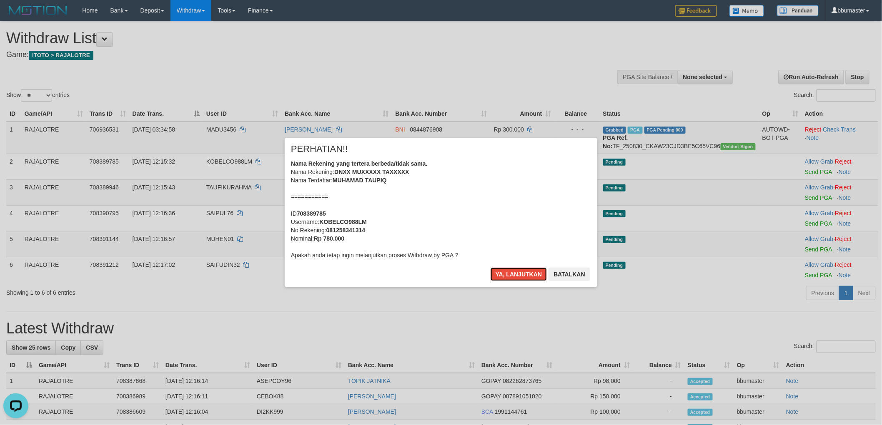
click at [490, 268] on button "Ya, lanjutkan" at bounding box center [518, 274] width 57 height 13
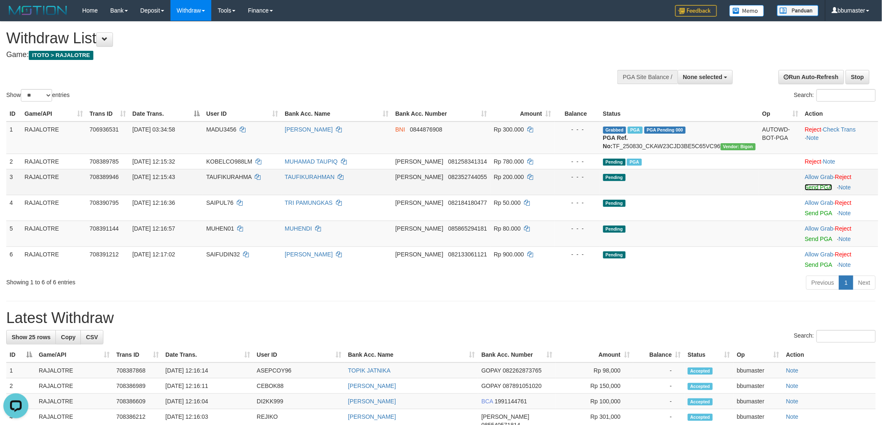
click at [809, 191] on link "Send PGA" at bounding box center [818, 187] width 27 height 7
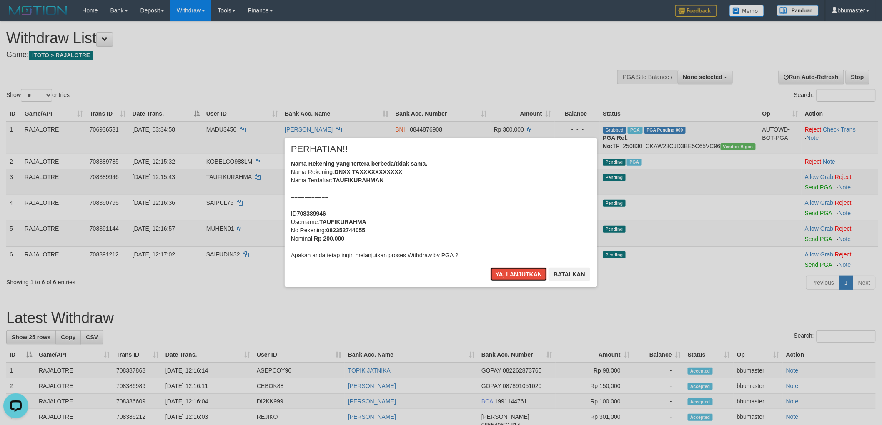
click at [490, 268] on button "Ya, lanjutkan" at bounding box center [518, 274] width 57 height 13
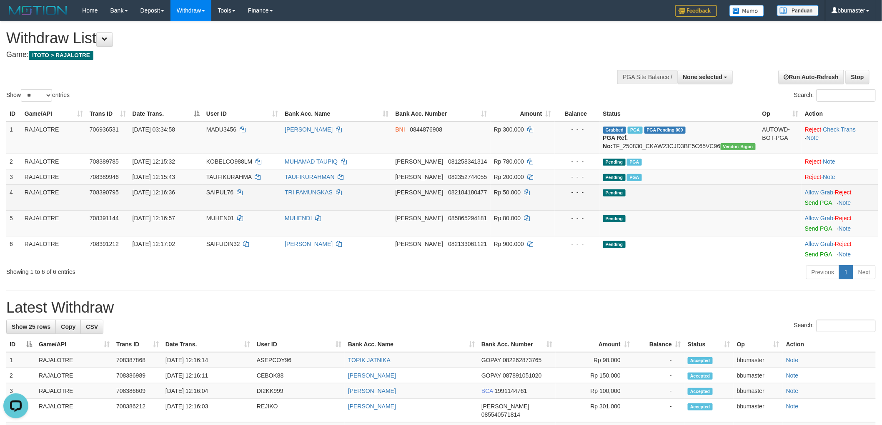
click at [813, 206] on td "Allow Grab · Reject Send PGA · Note" at bounding box center [839, 198] width 77 height 26
click at [811, 206] on link "Send PGA" at bounding box center [818, 203] width 27 height 7
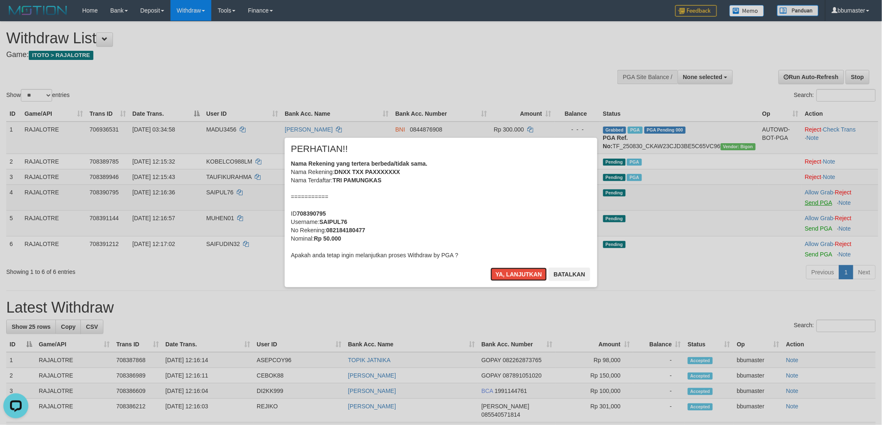
click at [490, 268] on button "Ya, lanjutkan" at bounding box center [518, 274] width 57 height 13
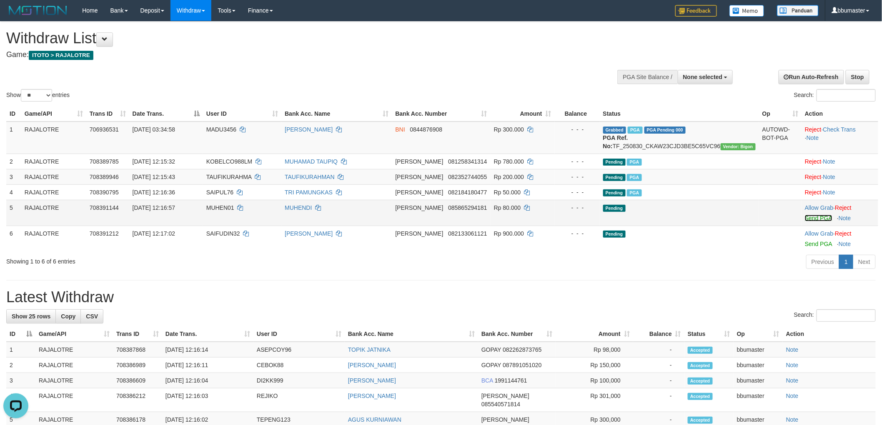
click at [808, 222] on link "Send PGA" at bounding box center [818, 218] width 27 height 7
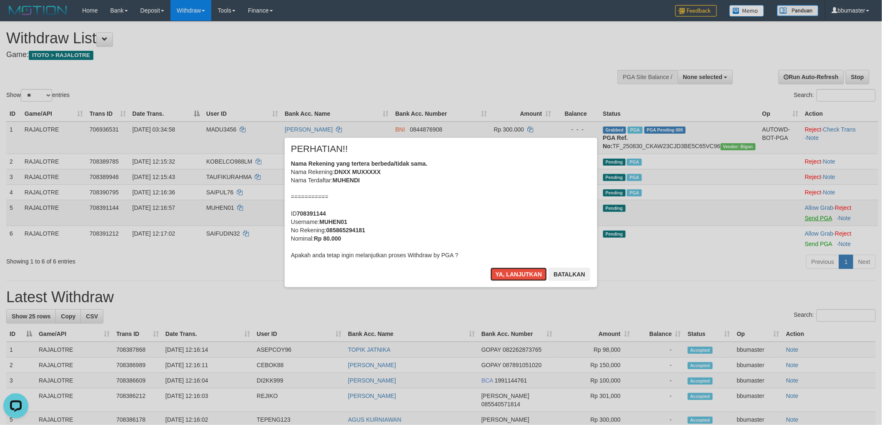
click at [490, 268] on button "Ya, lanjutkan" at bounding box center [518, 274] width 57 height 13
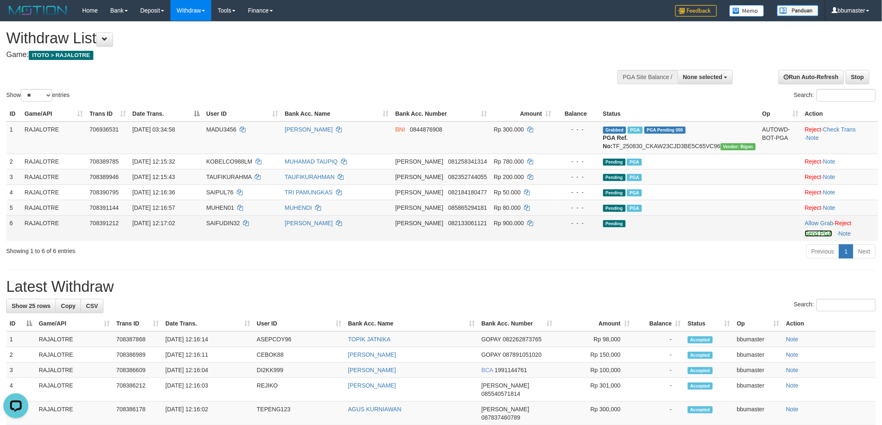
click at [807, 237] on link "Send PGA" at bounding box center [818, 233] width 27 height 7
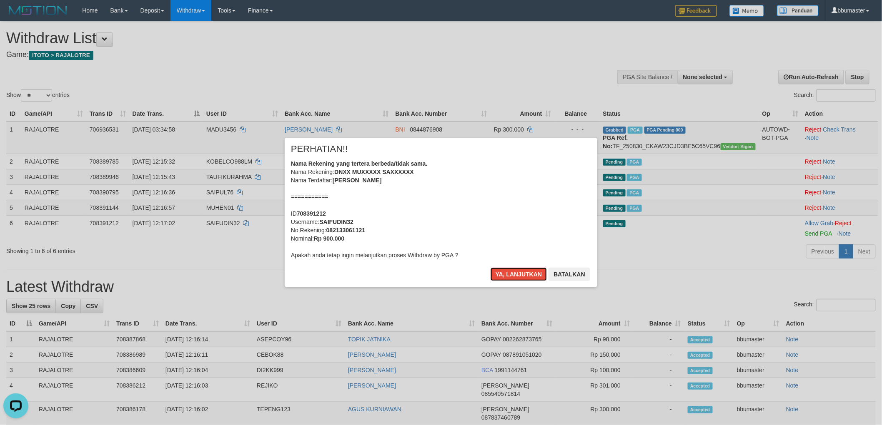
click at [490, 268] on button "Ya, lanjutkan" at bounding box center [518, 274] width 57 height 13
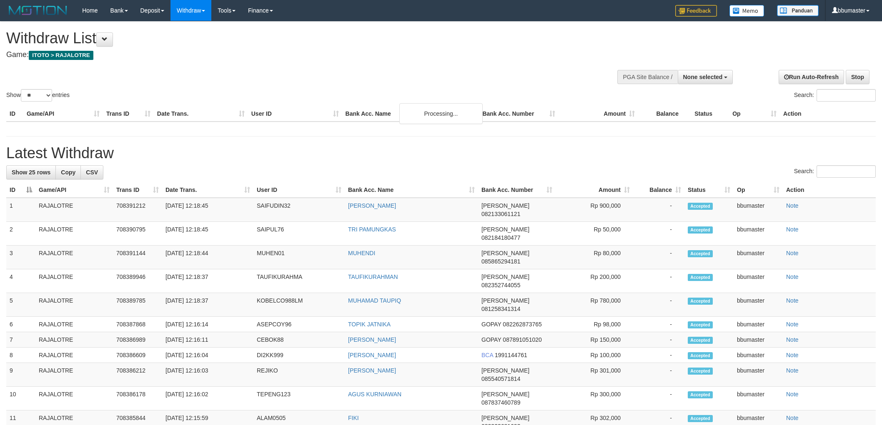
select select
select select "**"
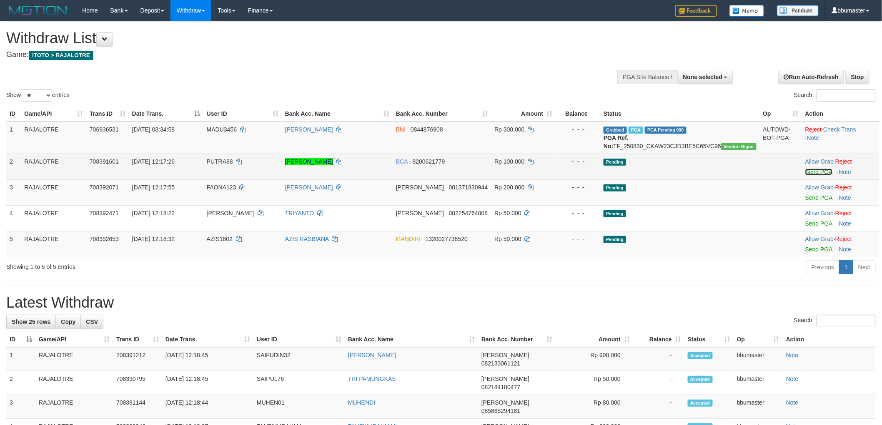
click at [823, 175] on link "Send PGA" at bounding box center [818, 172] width 27 height 7
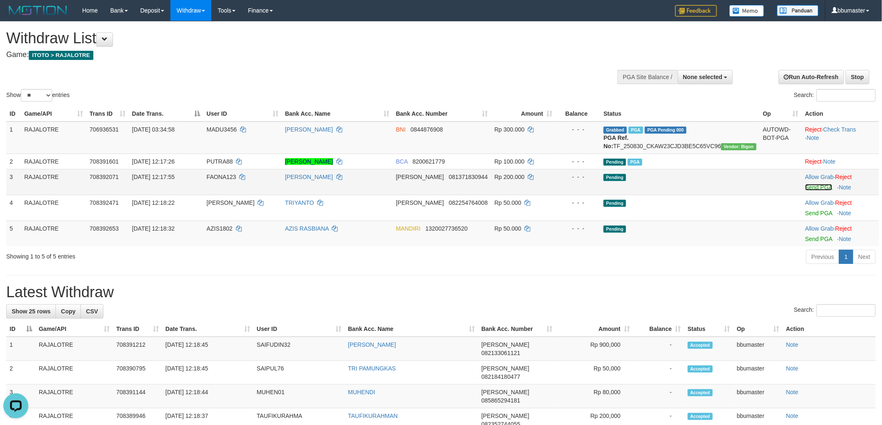
click at [805, 191] on link "Send PGA" at bounding box center [818, 187] width 27 height 7
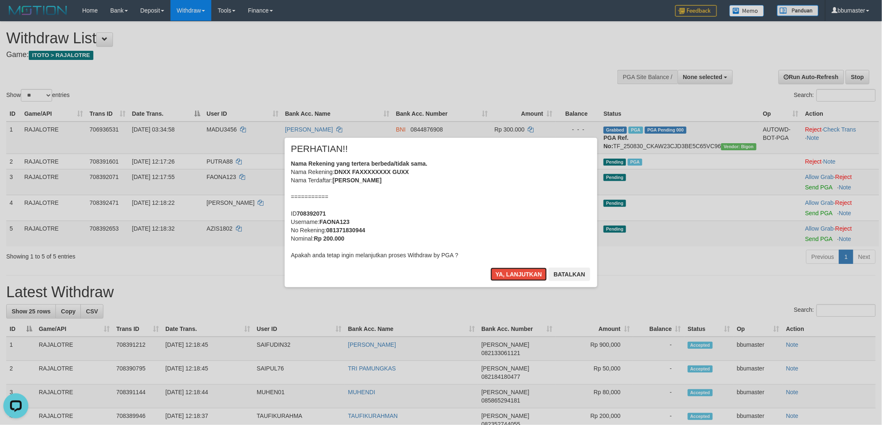
click at [490, 268] on button "Ya, lanjutkan" at bounding box center [518, 274] width 57 height 13
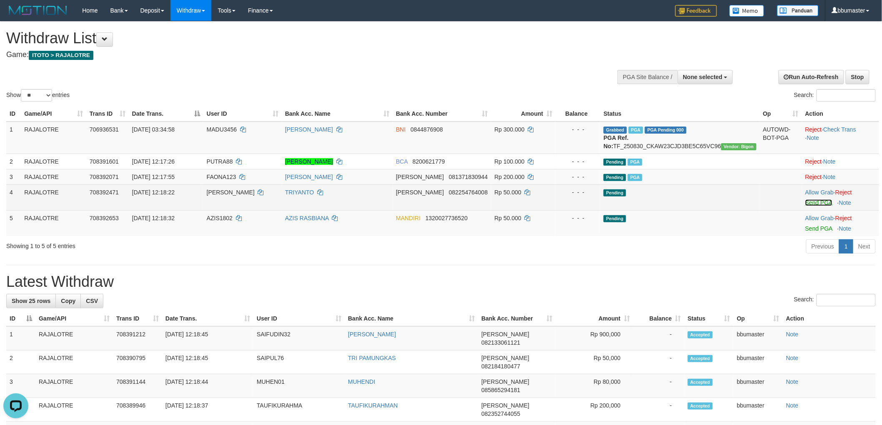
click at [811, 206] on link "Send PGA" at bounding box center [818, 203] width 27 height 7
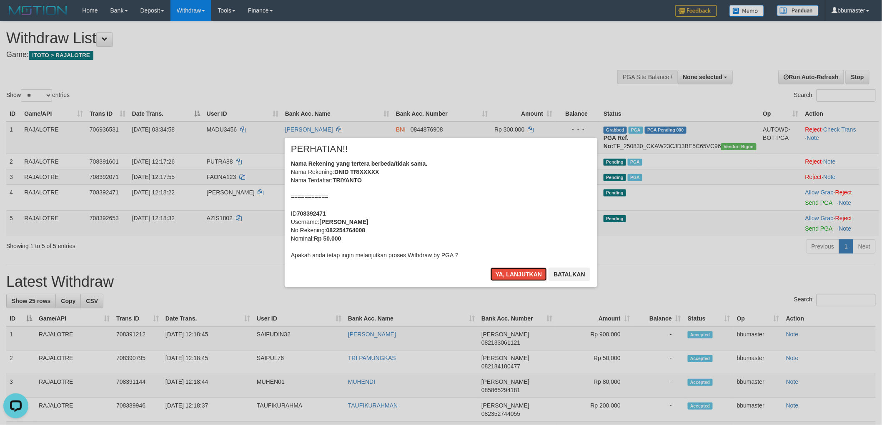
click at [490, 268] on button "Ya, lanjutkan" at bounding box center [518, 274] width 57 height 13
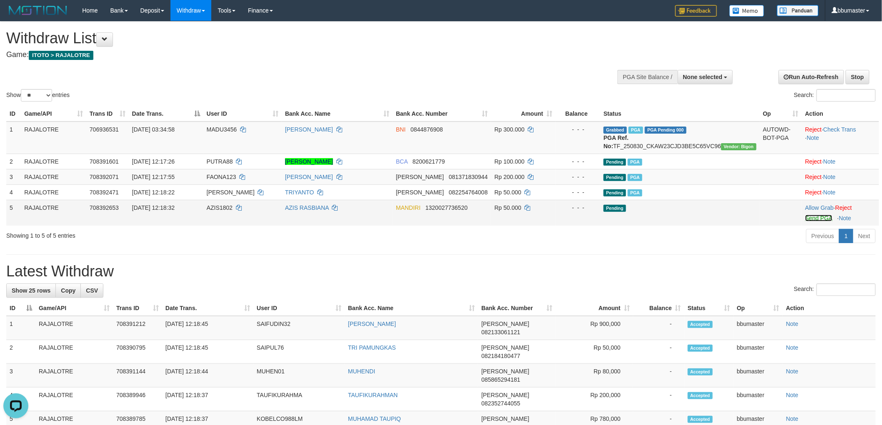
click at [807, 222] on link "Send PGA" at bounding box center [818, 218] width 27 height 7
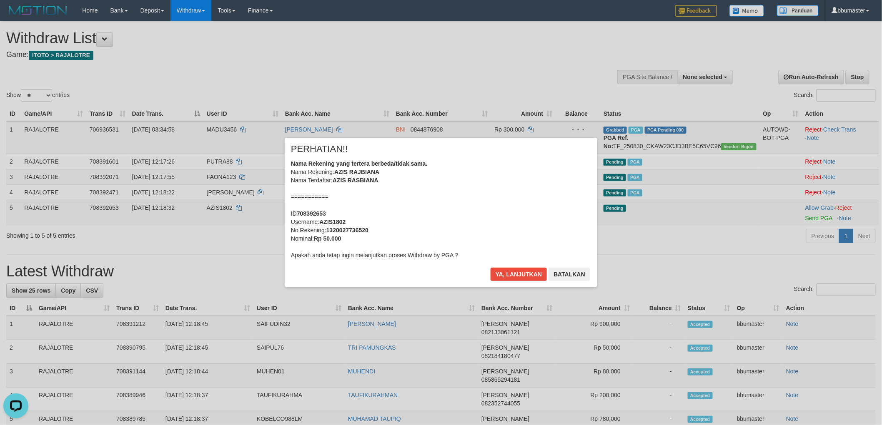
click at [448, 150] on div "PERHATIAN!!" at bounding box center [441, 151] width 300 height 15
click at [490, 268] on button "Ya, lanjutkan" at bounding box center [518, 274] width 57 height 13
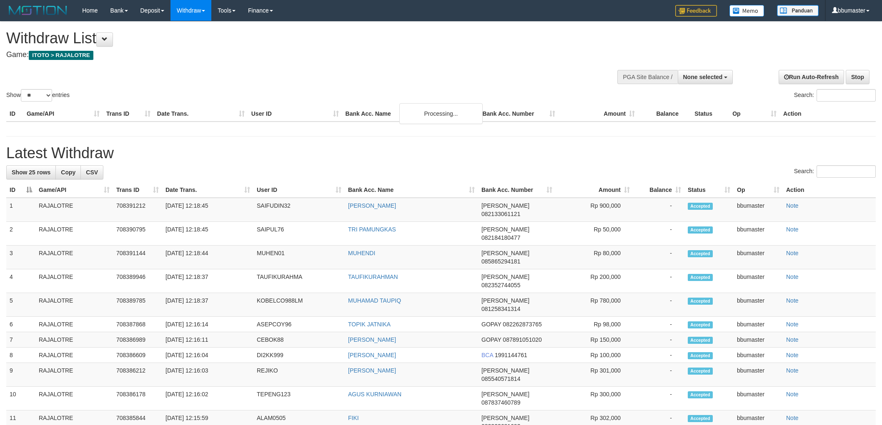
select select
select select "**"
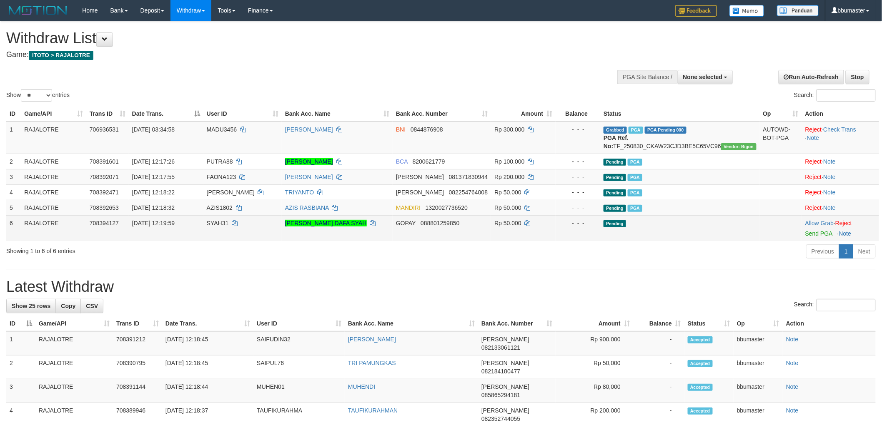
click at [813, 230] on div at bounding box center [840, 229] width 70 height 2
drag, startPoint x: 811, startPoint y: 240, endPoint x: 738, endPoint y: 234, distance: 74.0
click at [811, 237] on link "Send PGA" at bounding box center [818, 233] width 27 height 7
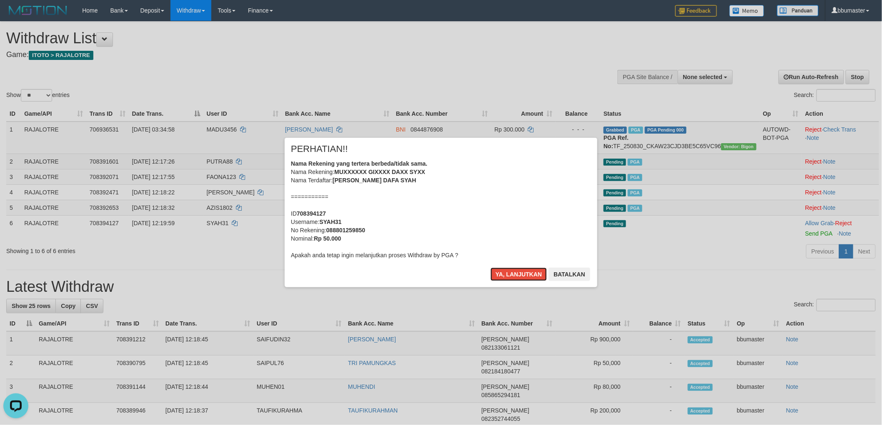
click at [490, 268] on button "Ya, lanjutkan" at bounding box center [518, 274] width 57 height 13
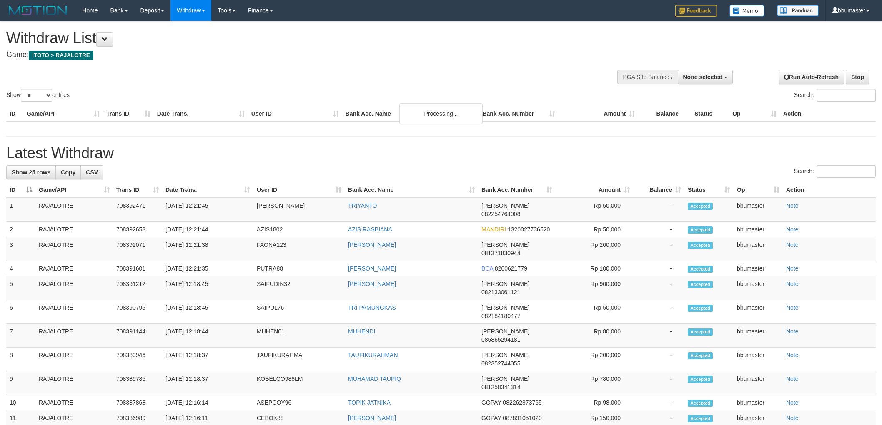
select select
select select "**"
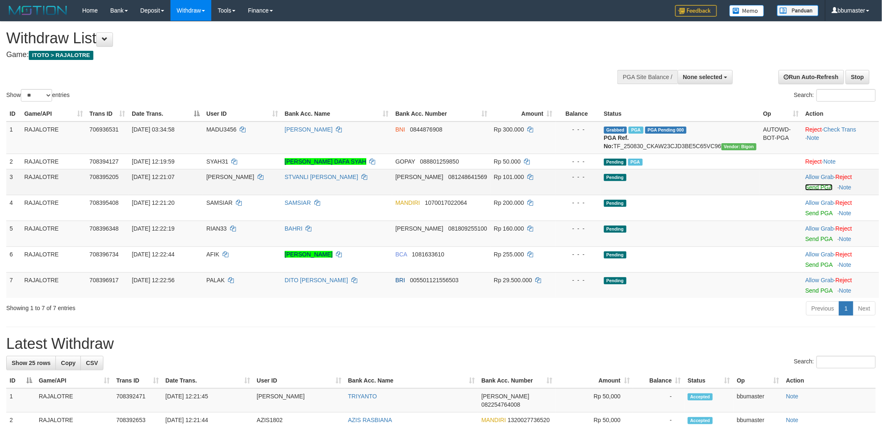
click at [810, 191] on link "Send PGA" at bounding box center [818, 187] width 27 height 7
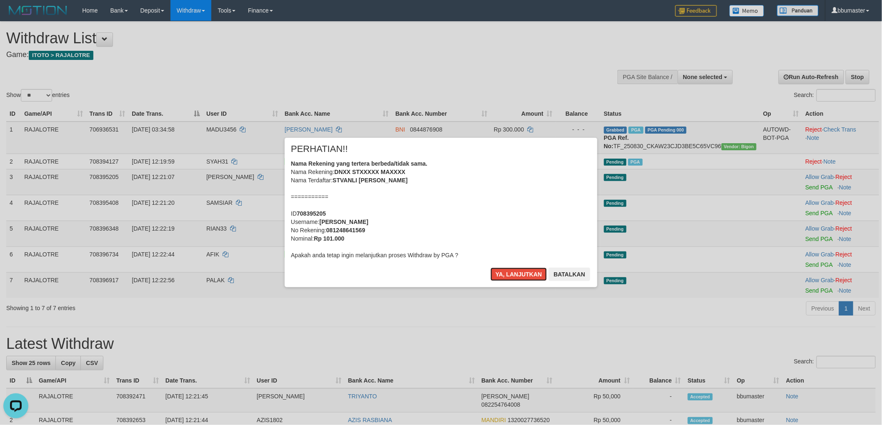
click at [490, 268] on button "Ya, lanjutkan" at bounding box center [518, 274] width 57 height 13
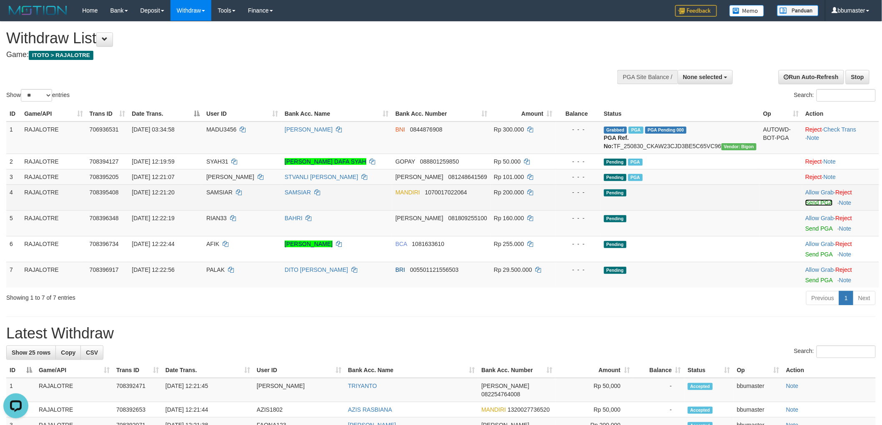
click at [811, 206] on link "Send PGA" at bounding box center [818, 203] width 27 height 7
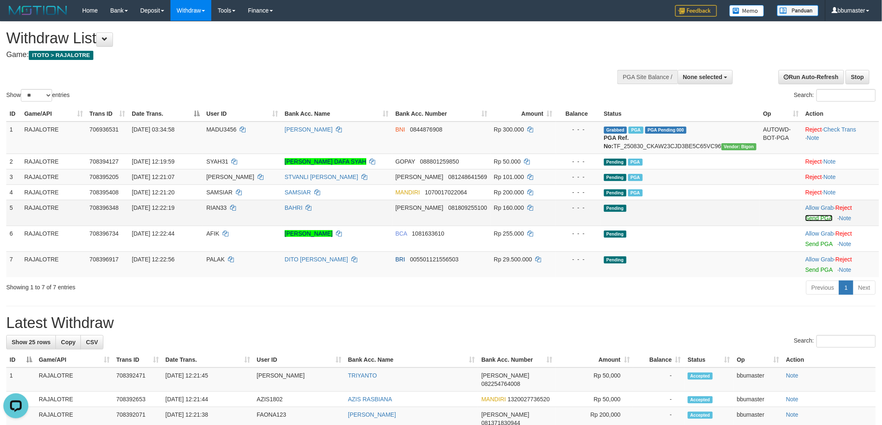
click at [805, 222] on link "Send PGA" at bounding box center [818, 218] width 27 height 7
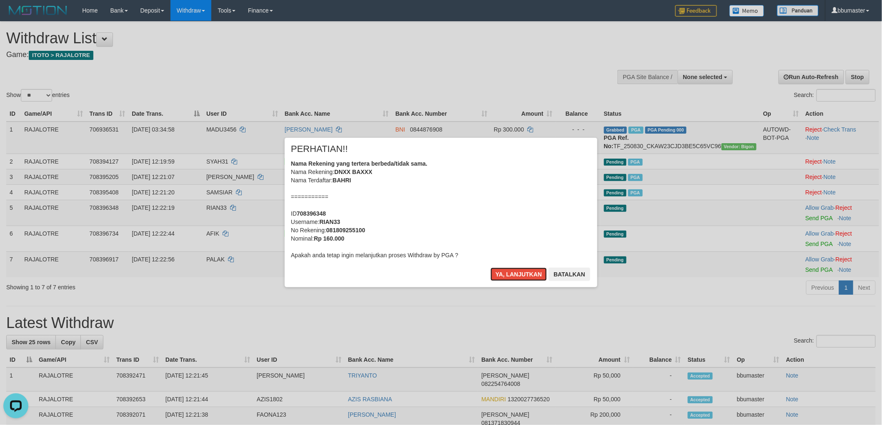
click at [490, 268] on button "Ya, lanjutkan" at bounding box center [518, 274] width 57 height 13
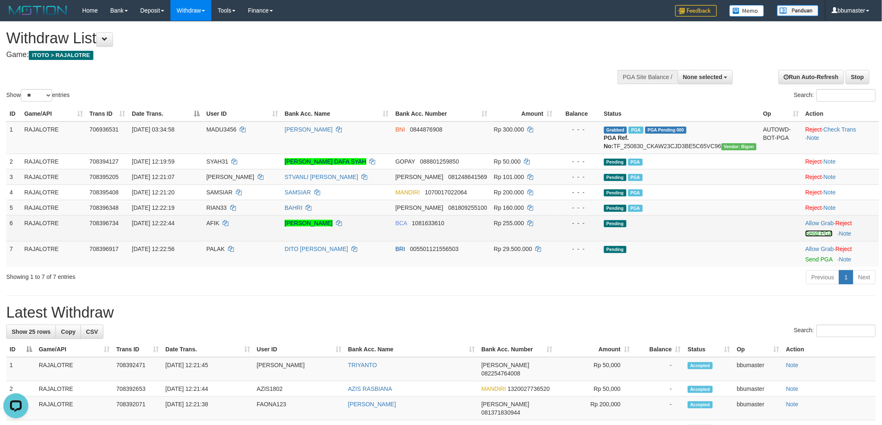
click at [814, 237] on link "Send PGA" at bounding box center [818, 233] width 27 height 7
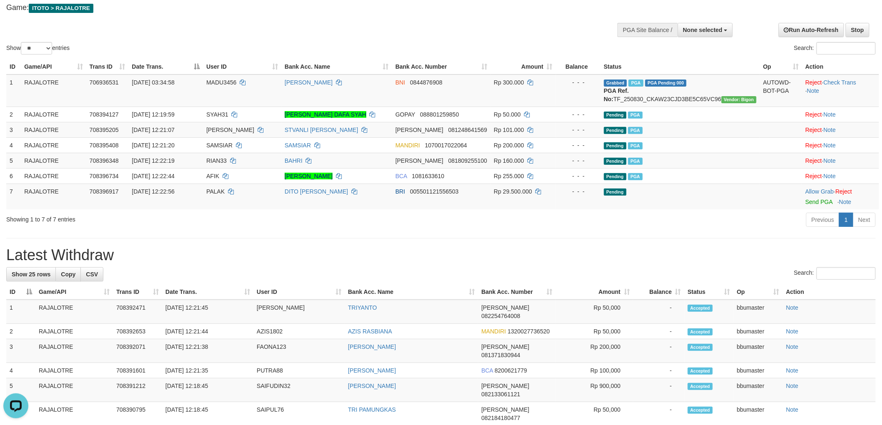
scroll to position [93, 0]
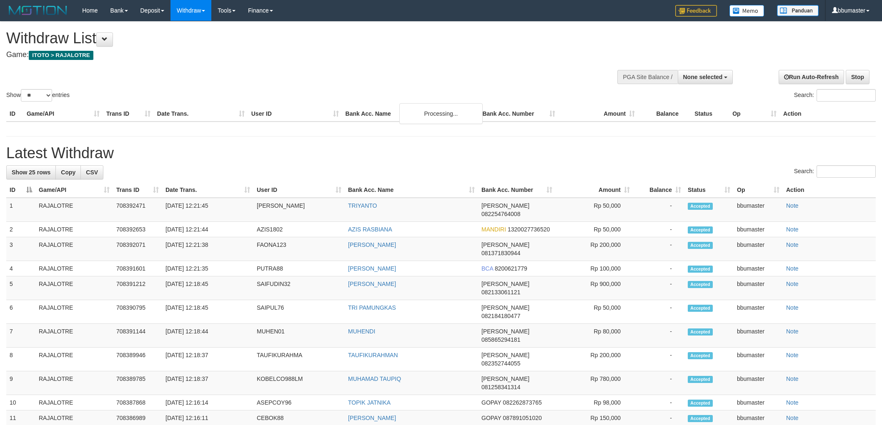
select select
select select "**"
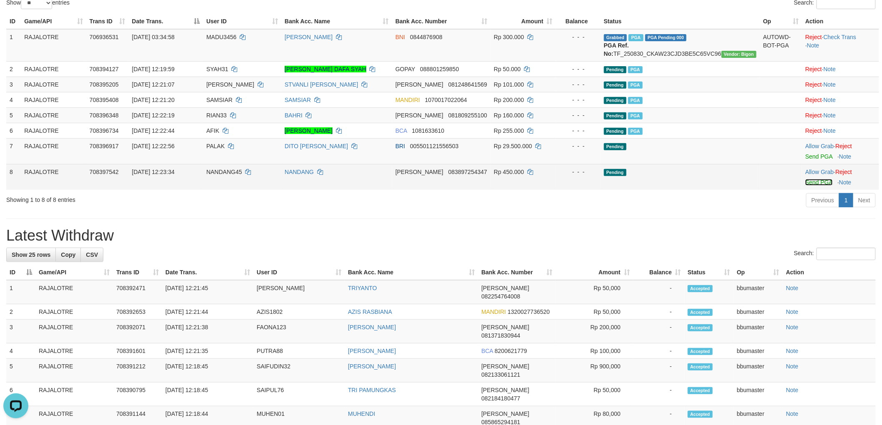
click at [809, 186] on link "Send PGA" at bounding box center [818, 182] width 27 height 7
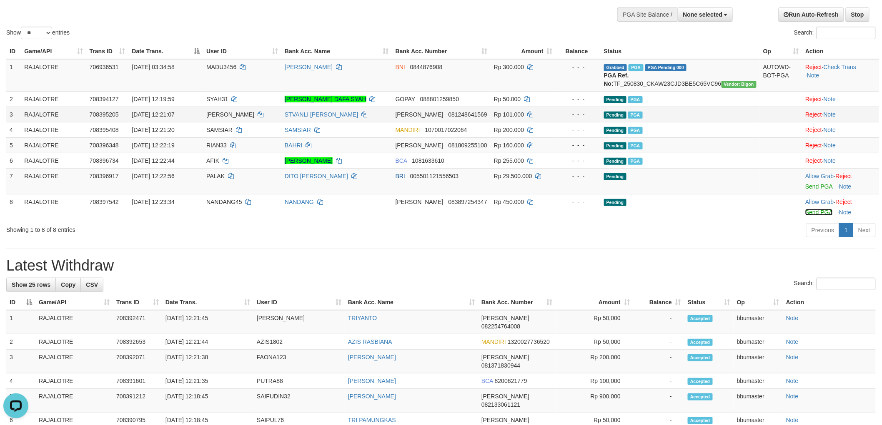
scroll to position [46, 0]
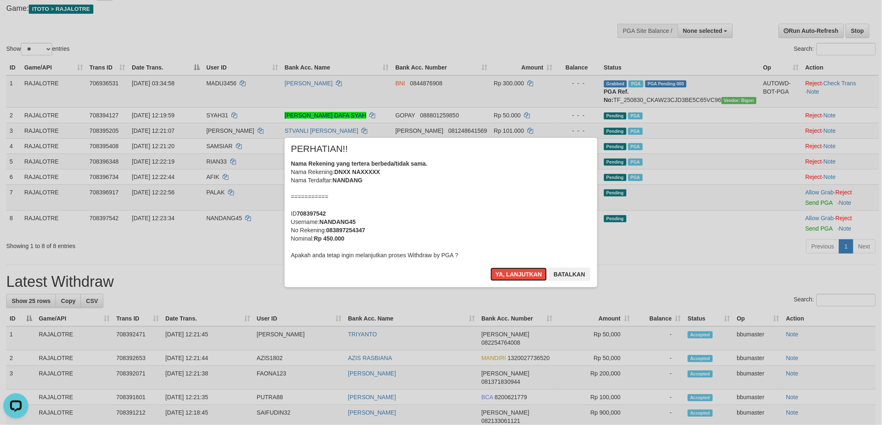
click at [556, 157] on div "PERHATIAN!!" at bounding box center [441, 151] width 300 height 15
click at [490, 268] on button "Ya, lanjutkan" at bounding box center [518, 274] width 57 height 13
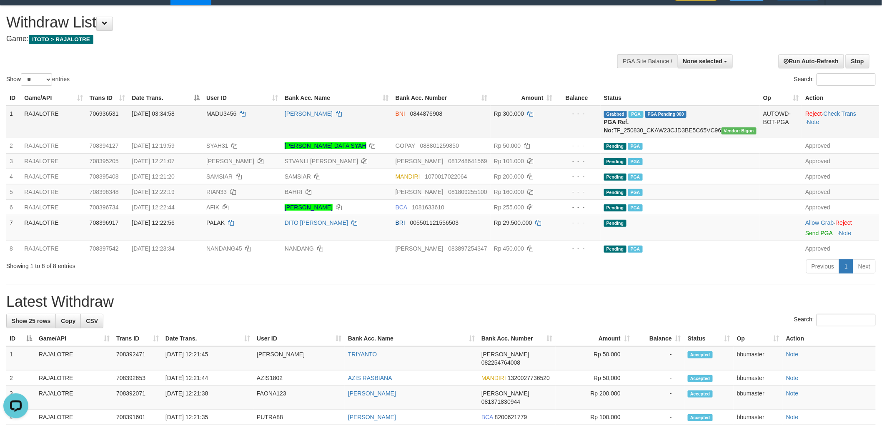
scroll to position [0, 0]
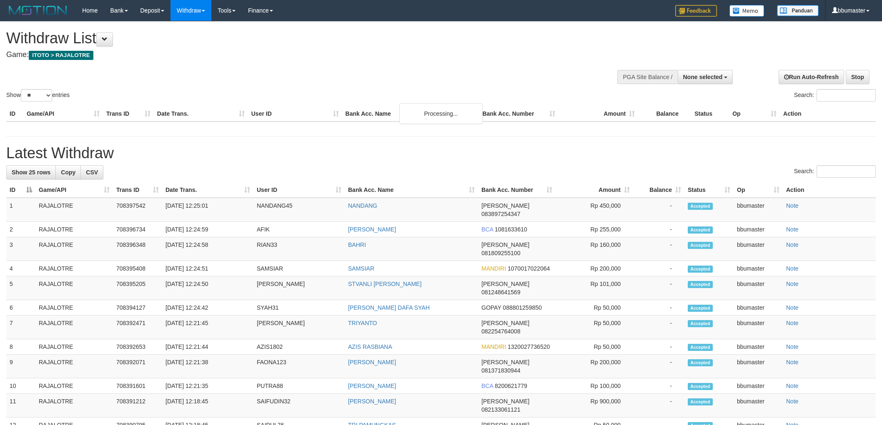
select select
select select "**"
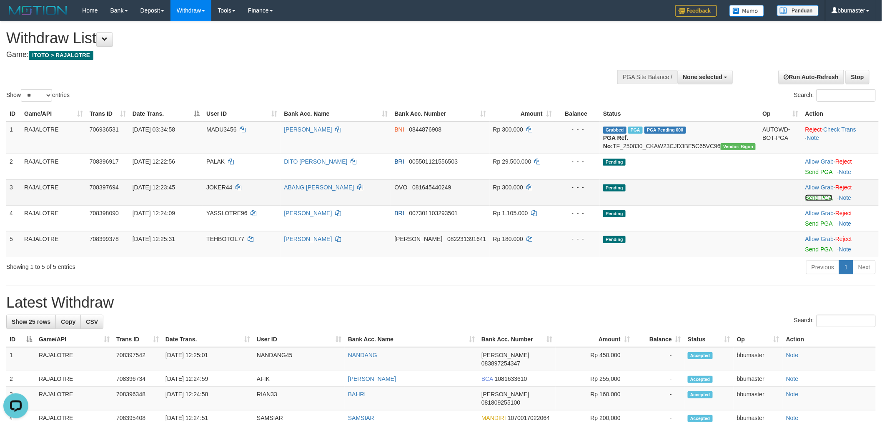
click at [811, 201] on link "Send PGA" at bounding box center [818, 198] width 27 height 7
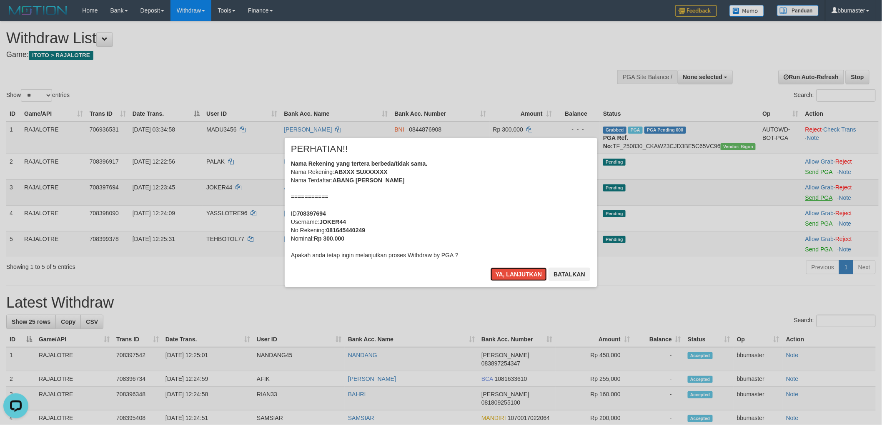
click at [490, 268] on button "Ya, lanjutkan" at bounding box center [518, 274] width 57 height 13
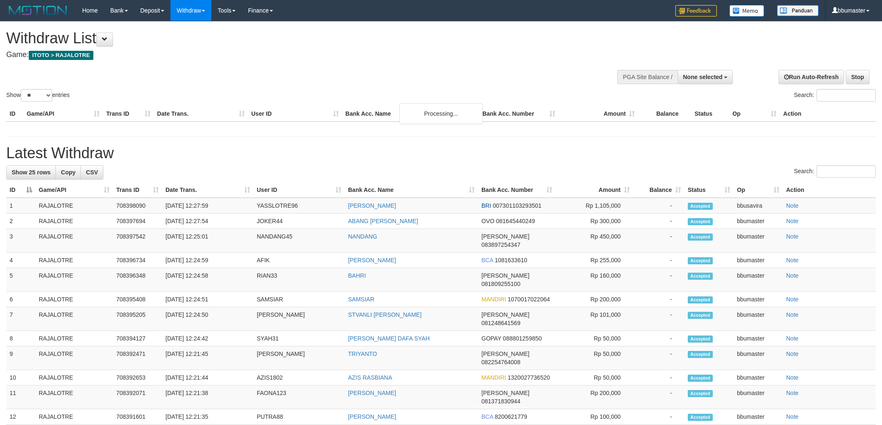
select select
select select "**"
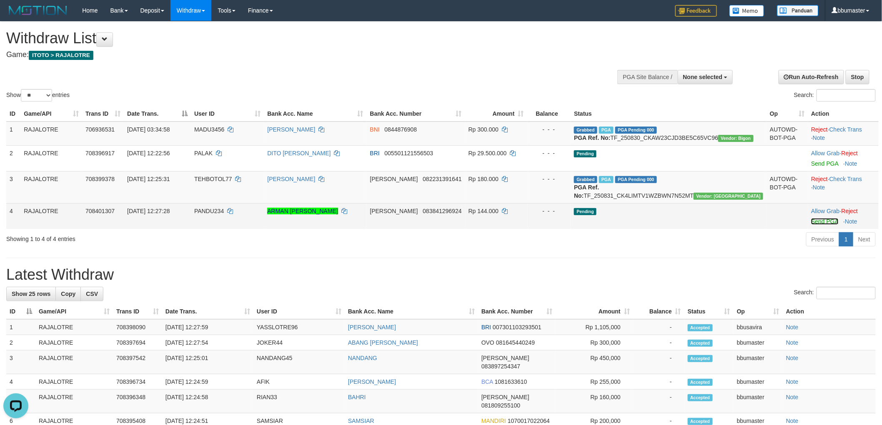
click at [815, 225] on link "Send PGA" at bounding box center [824, 221] width 27 height 7
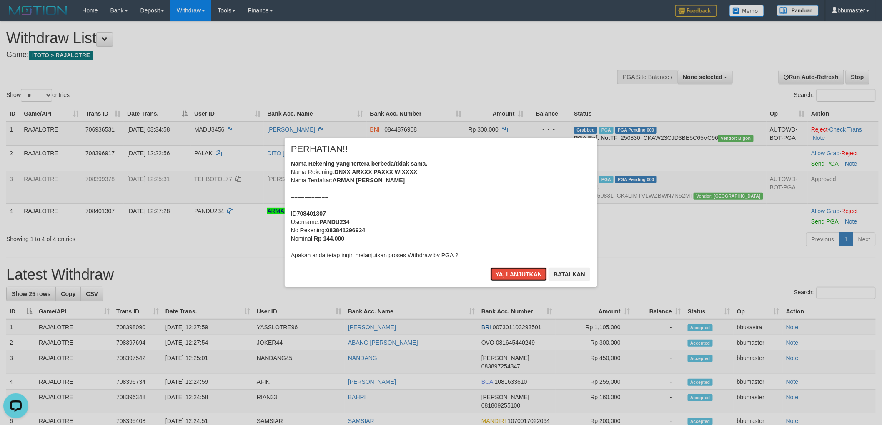
click at [490, 268] on button "Ya, lanjutkan" at bounding box center [518, 274] width 57 height 13
